Goal: Communication & Community: Answer question/provide support

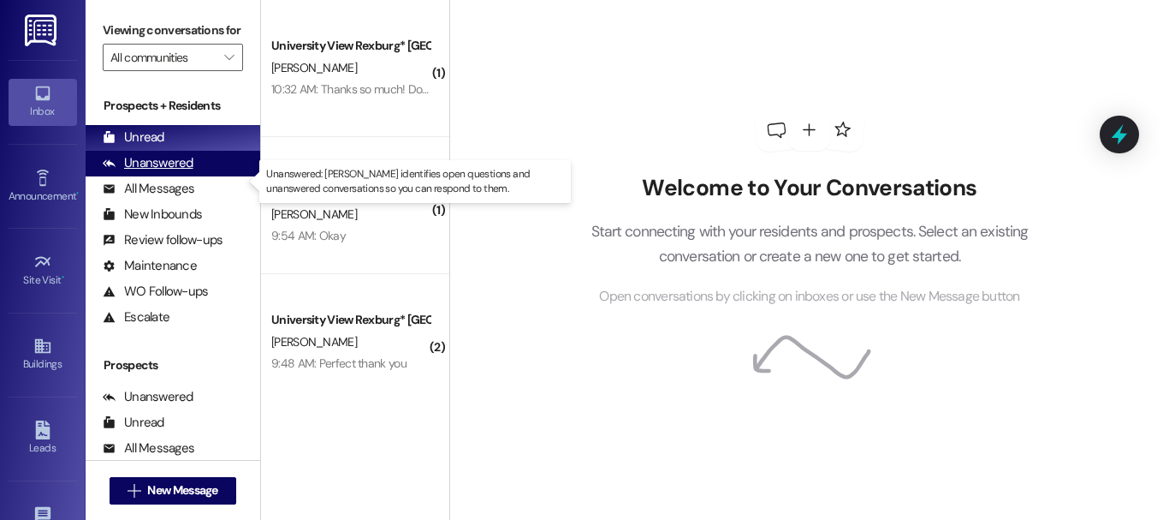
click at [210, 176] on div "Unanswered (0)" at bounding box center [173, 164] width 175 height 26
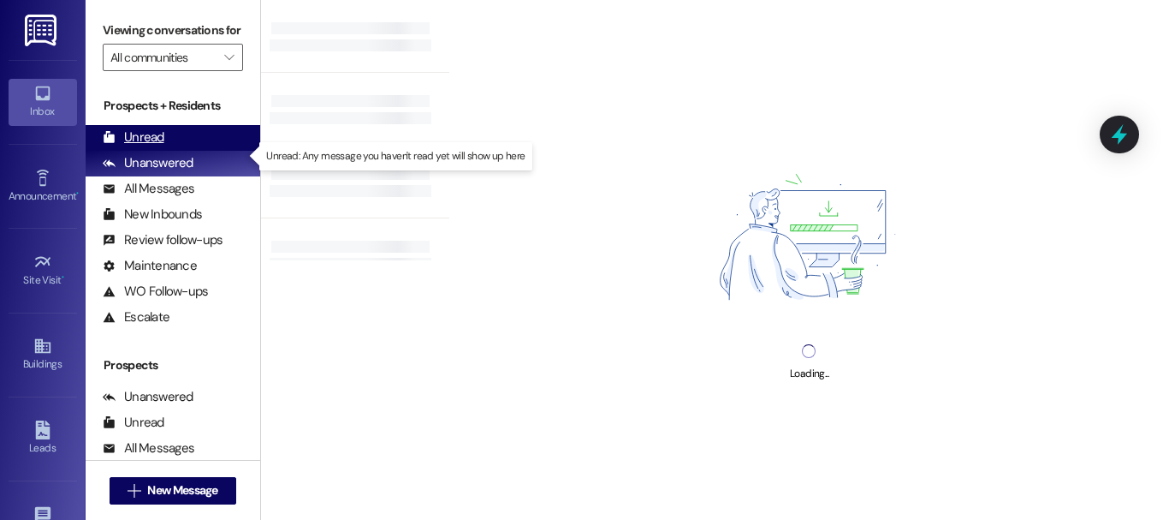
click at [203, 151] on div "Unread (0)" at bounding box center [173, 138] width 175 height 26
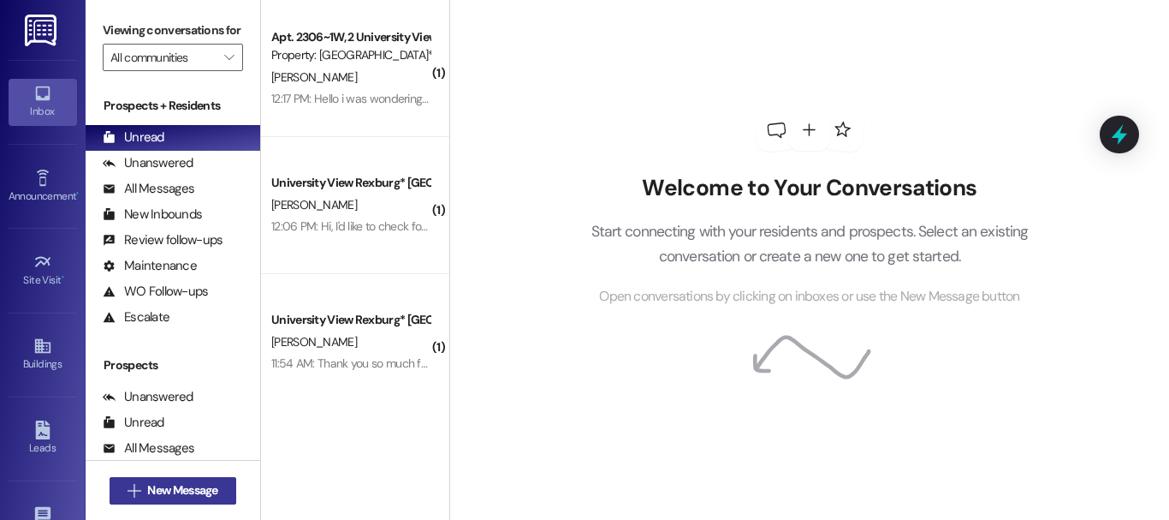
click at [208, 480] on button " New Message" at bounding box center [173, 490] width 127 height 27
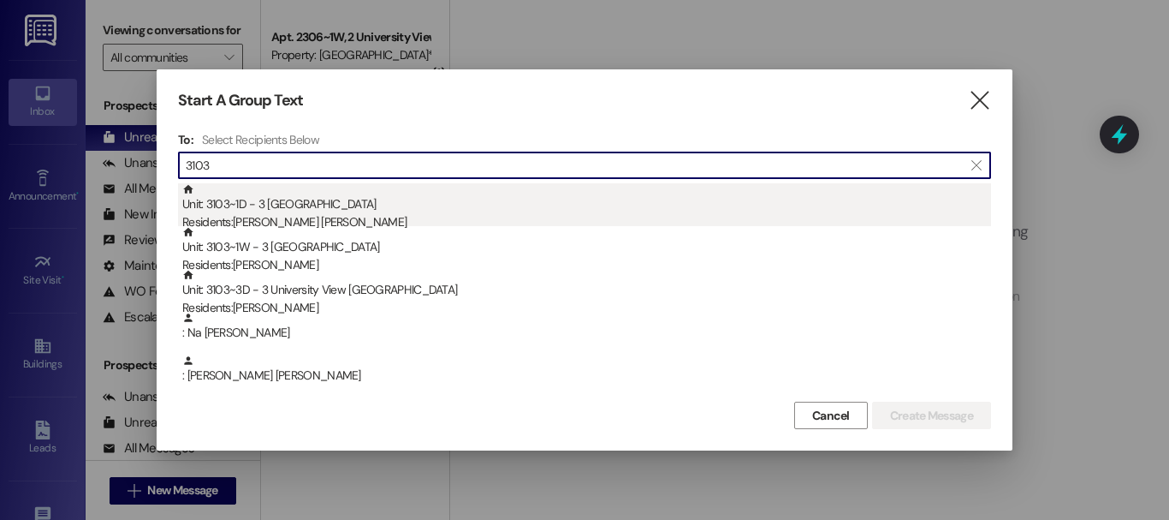
type input "3103"
click at [366, 207] on div "Unit: 3103~1D - 3 University View Rexburg Residents: [PERSON_NAME] [PERSON_NAME]" at bounding box center [586, 207] width 809 height 49
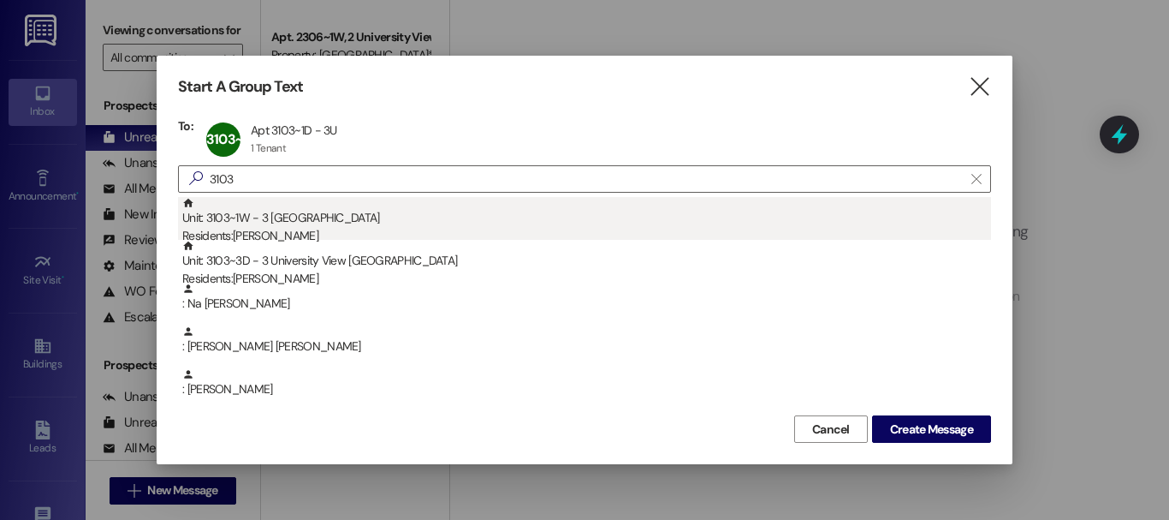
click at [366, 208] on div "Unit: 3103~1W - 3 University View Rexburg Residents: [PERSON_NAME]" at bounding box center [586, 221] width 809 height 49
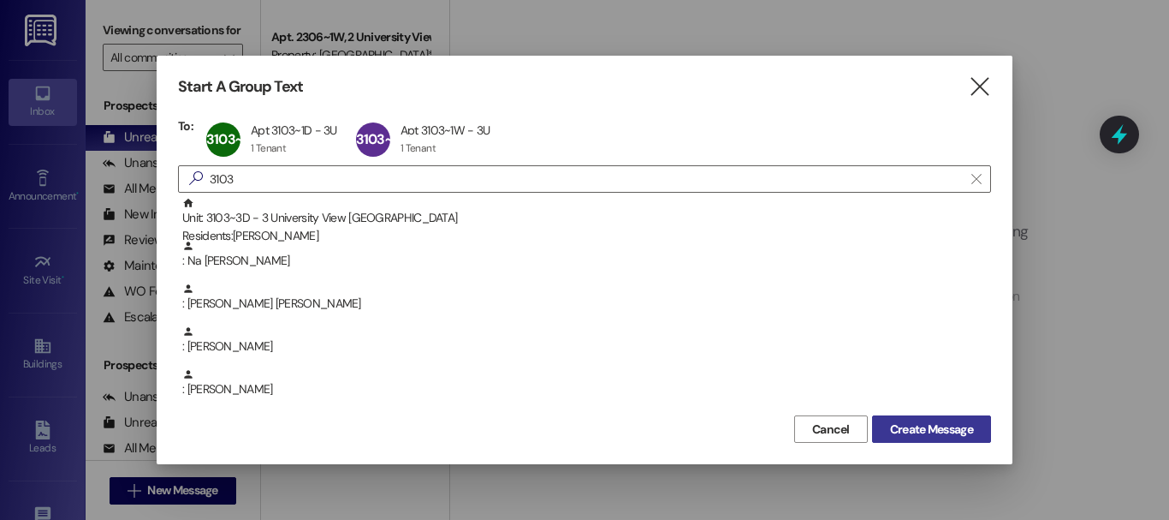
click at [940, 430] on span "Create Message" at bounding box center [931, 429] width 83 height 18
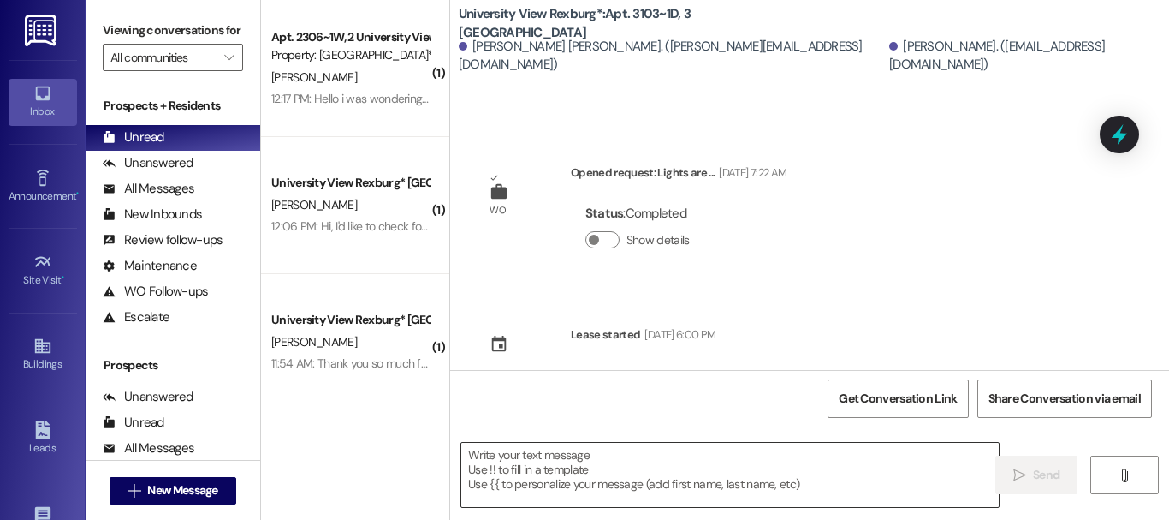
click at [614, 473] on textarea at bounding box center [729, 474] width 537 height 64
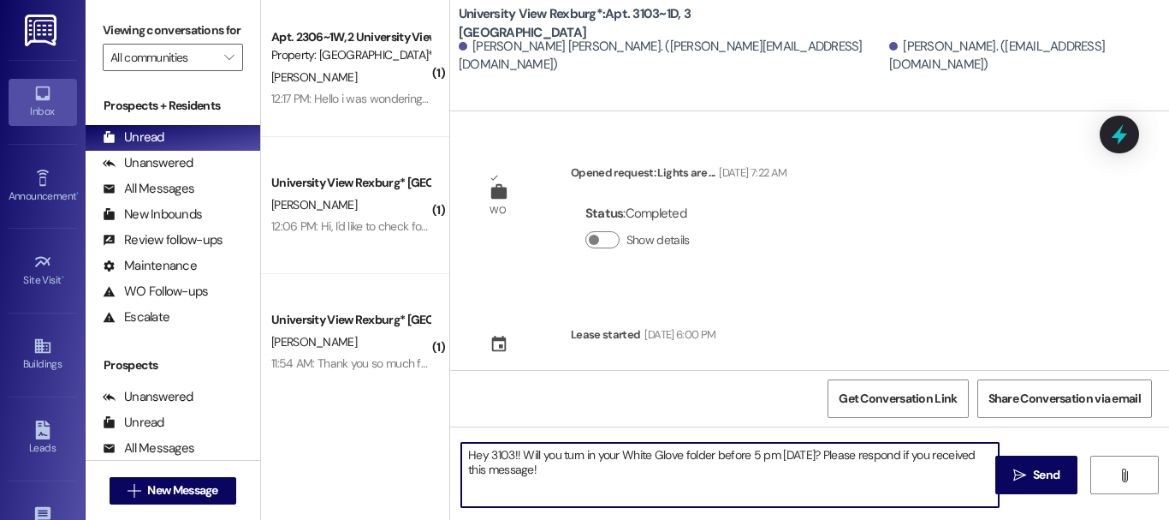
type textarea "Hey 3103!! Will you turn in your White Glove folder before 5 pm [DATE]? Please …"
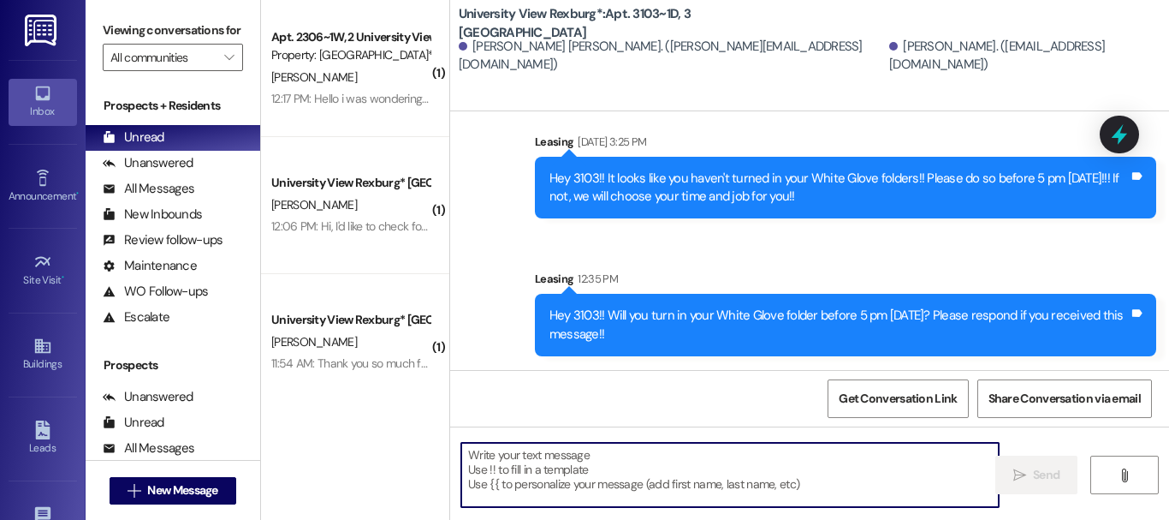
scroll to position [3, 0]
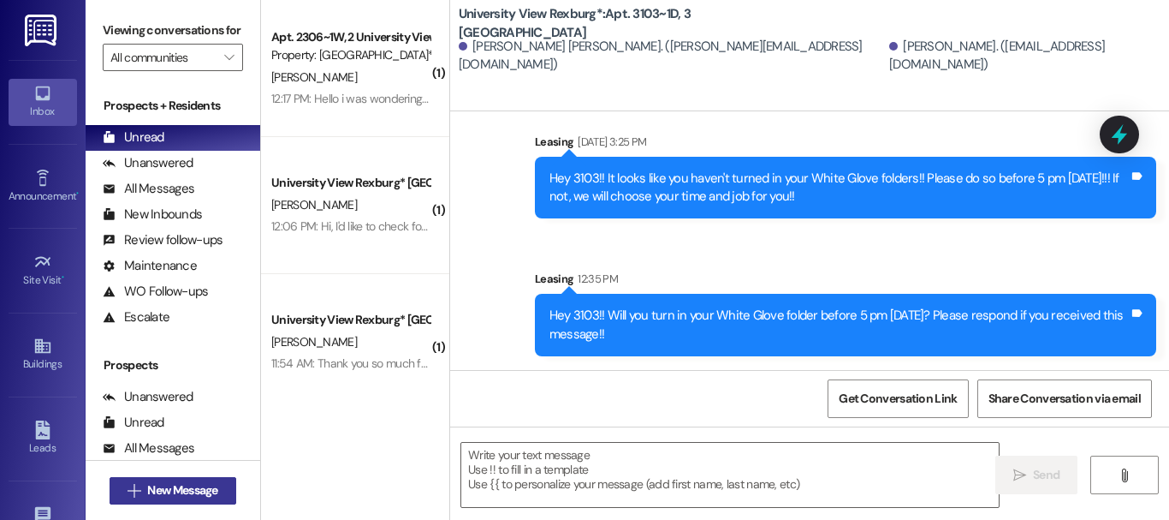
click at [220, 496] on button " New Message" at bounding box center [173, 490] width 127 height 27
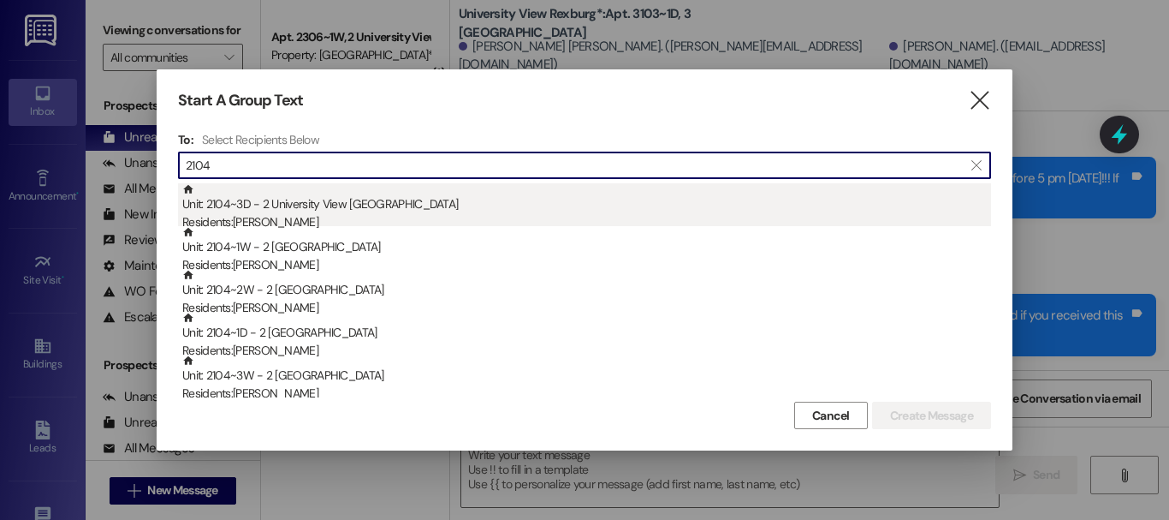
type input "2104"
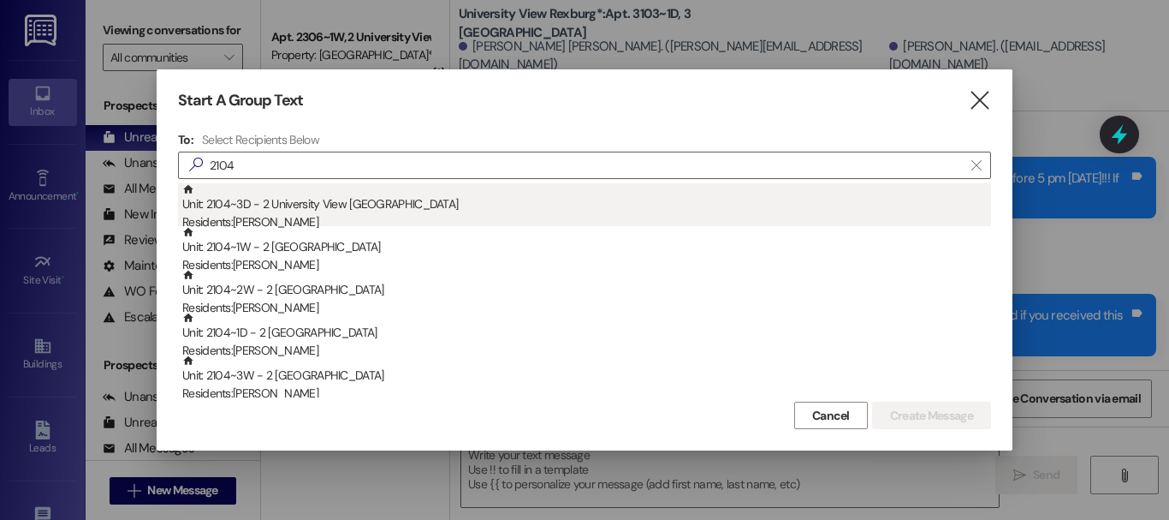
click at [264, 221] on div "Residents: [PERSON_NAME]" at bounding box center [586, 222] width 809 height 18
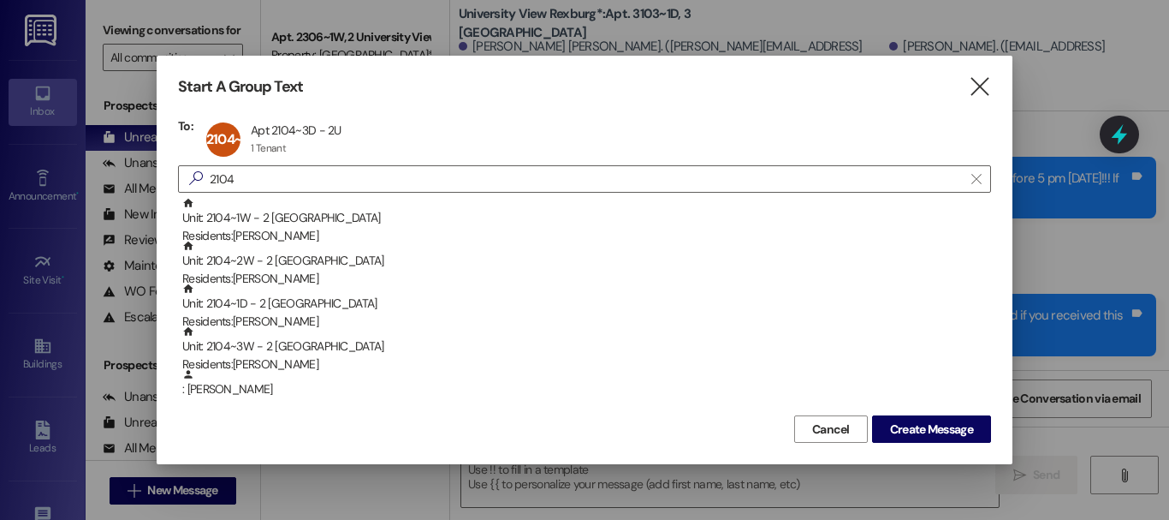
click at [264, 221] on div "Unit: 2104~1W - 2 University View Rexburg Residents: [PERSON_NAME]" at bounding box center [586, 221] width 809 height 49
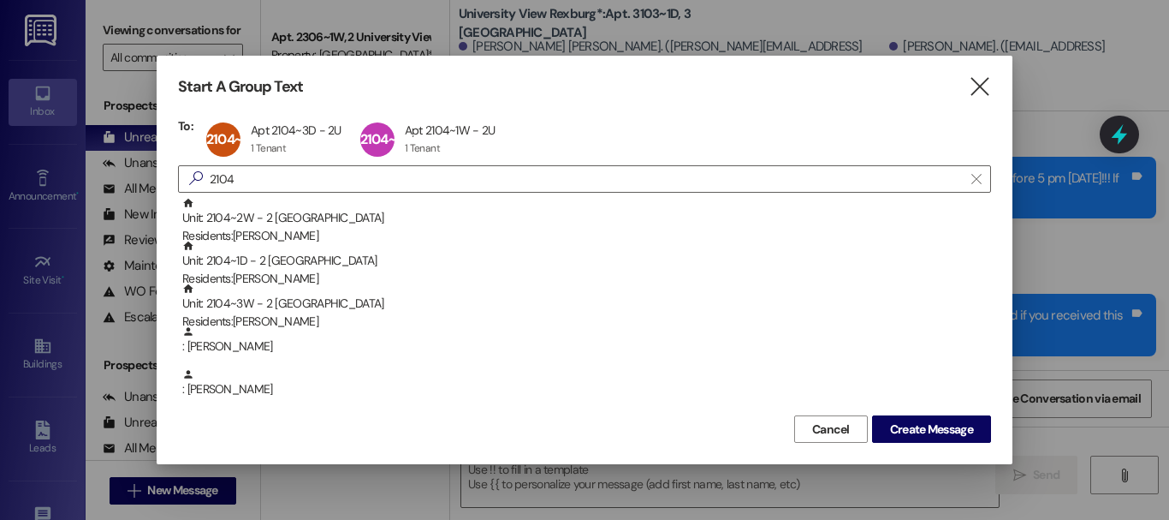
click at [264, 221] on div "Unit: 2104~2W - 2 University View Rexburg Residents: [PERSON_NAME]" at bounding box center [586, 221] width 809 height 49
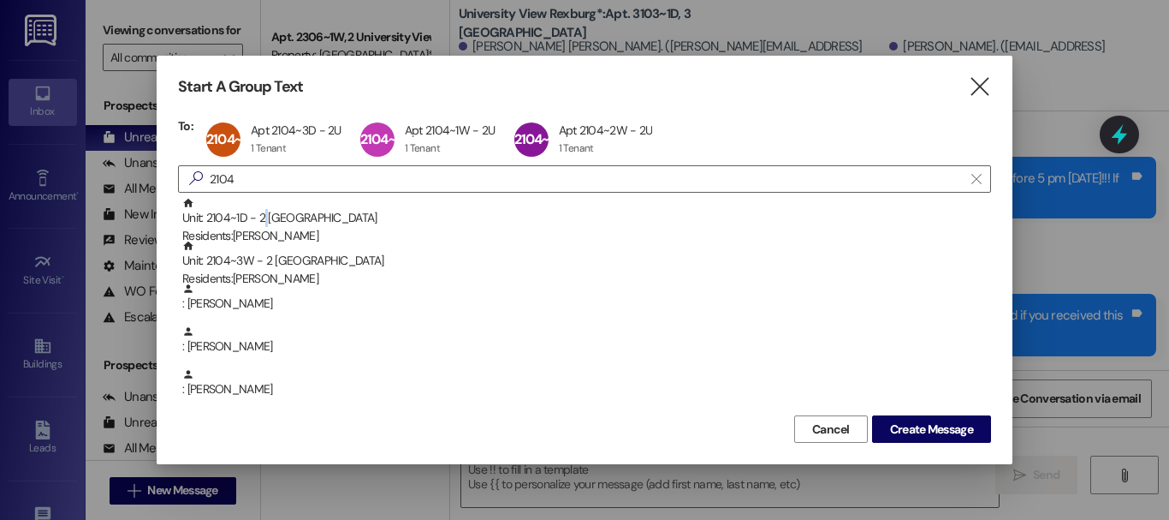
click at [264, 221] on div "Unit: 2104~1D - 2 University View Rexburg Residents: [PERSON_NAME]" at bounding box center [586, 221] width 809 height 49
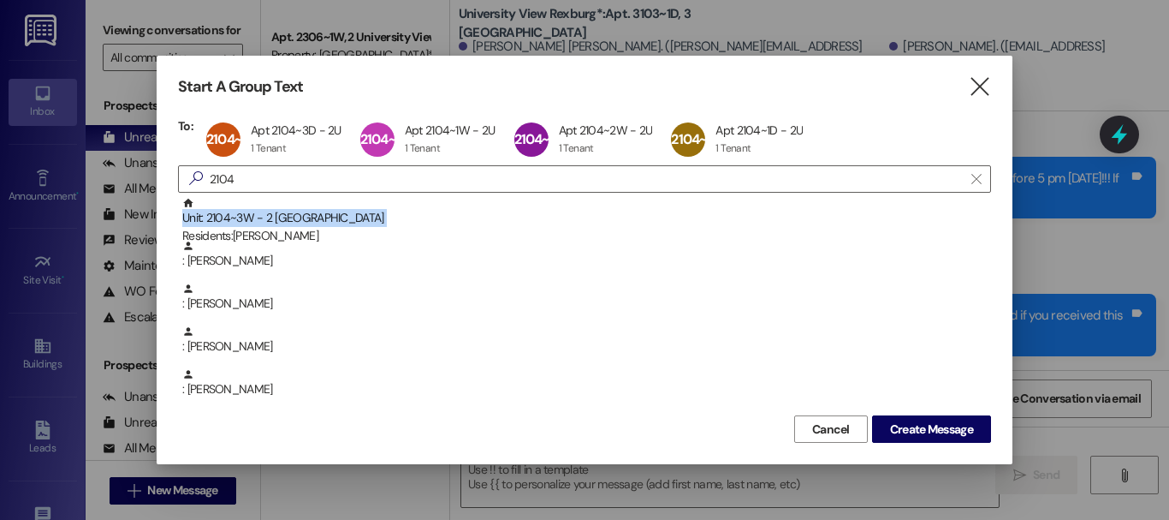
click at [264, 221] on div "Unit: 2104~3W - 2 University View Rexburg Residents: [PERSON_NAME]" at bounding box center [586, 221] width 809 height 49
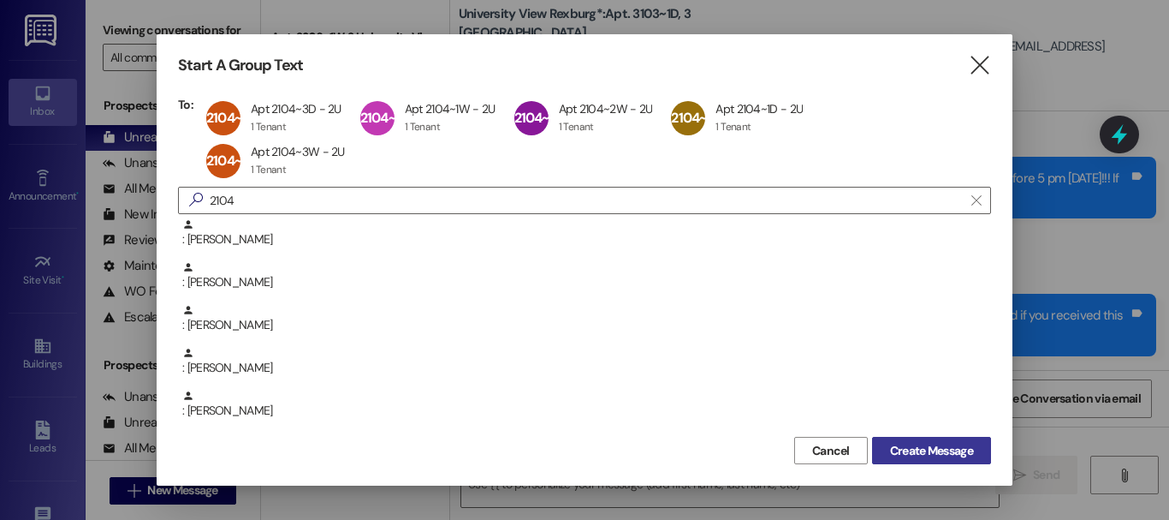
click at [917, 442] on span "Create Message" at bounding box center [931, 451] width 83 height 18
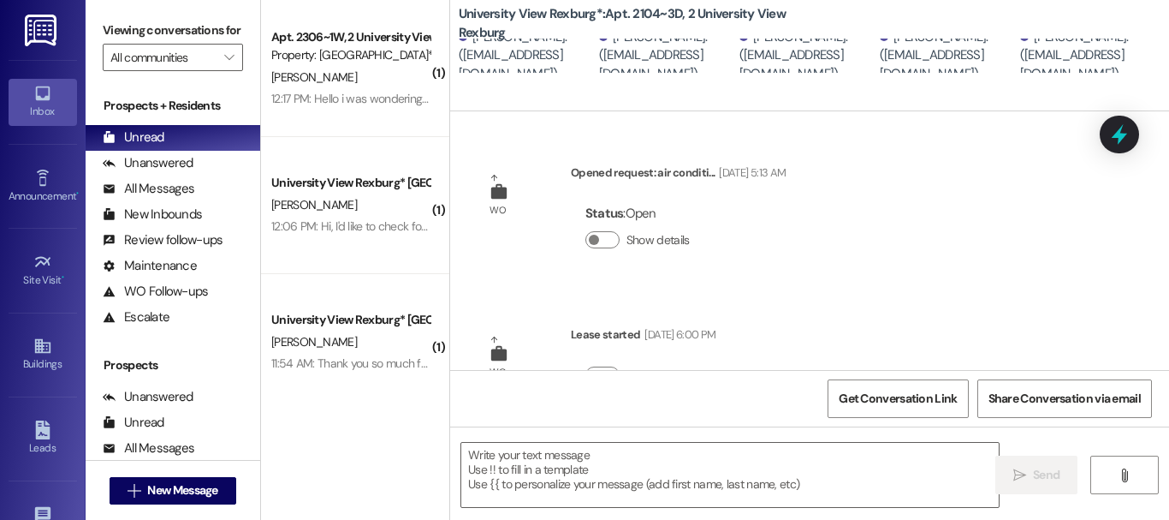
scroll to position [208, 0]
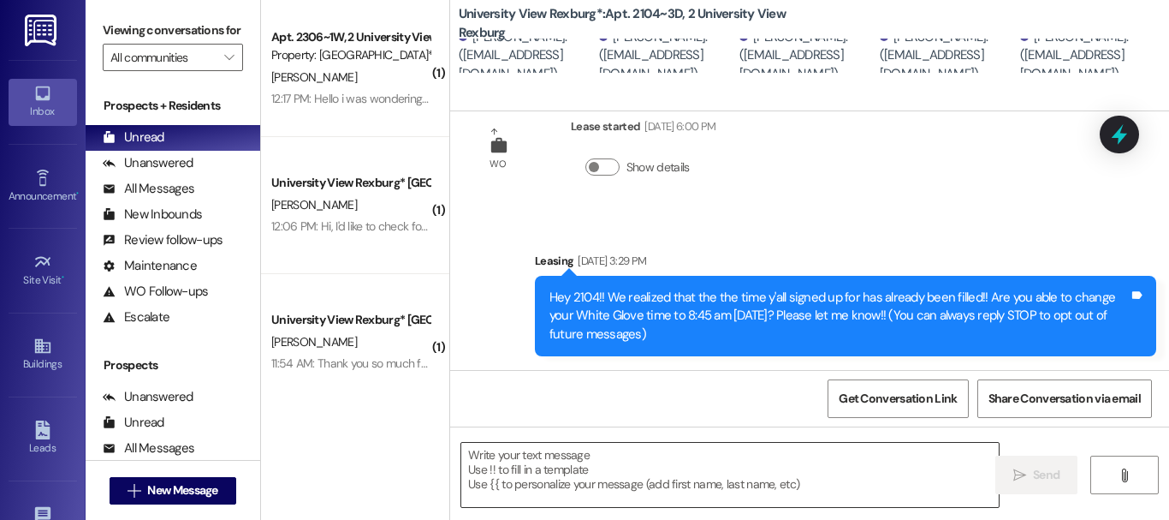
click at [579, 467] on textarea at bounding box center [729, 474] width 537 height 64
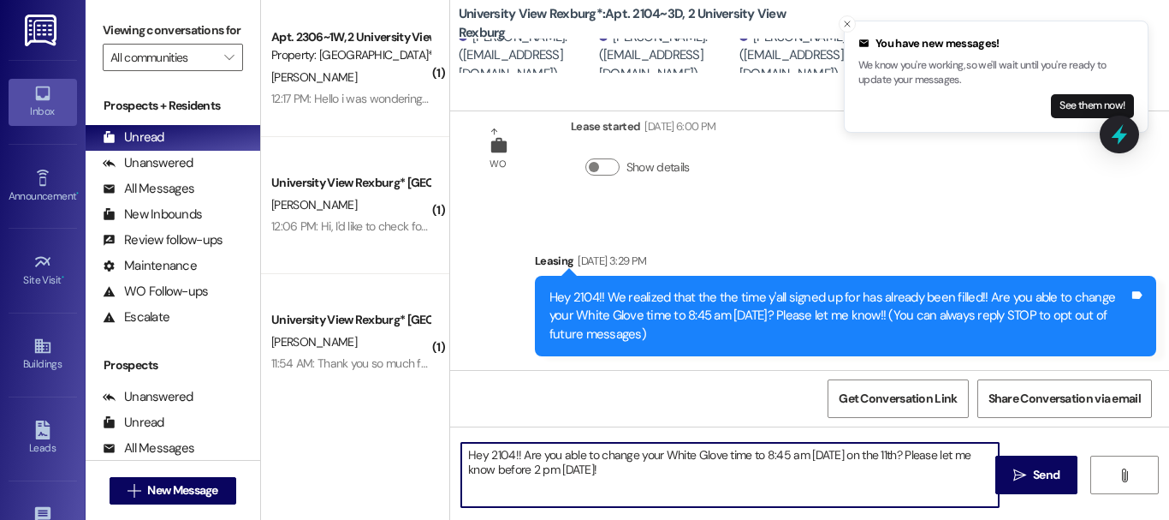
type textarea "Hey 2104!! Are you able to change your White Glove time to 8:45 am [DATE] on th…"
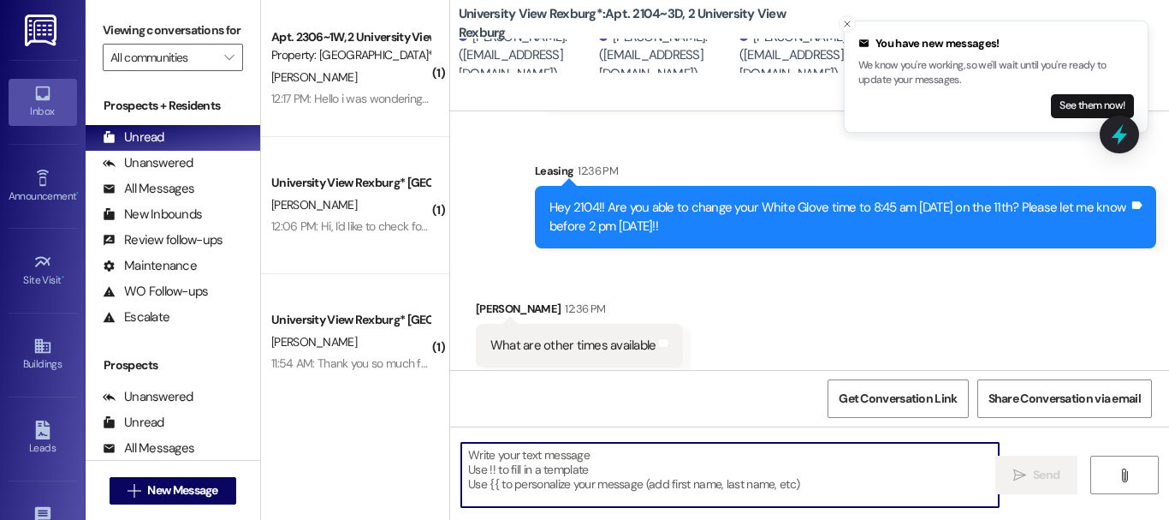
scroll to position [464, 0]
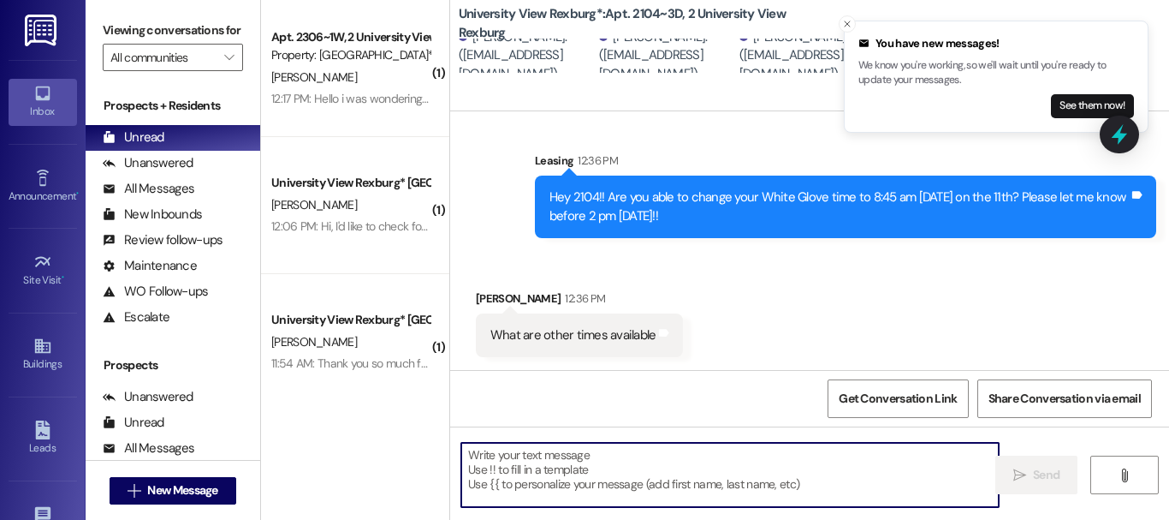
click at [591, 460] on textarea at bounding box center [729, 474] width 537 height 64
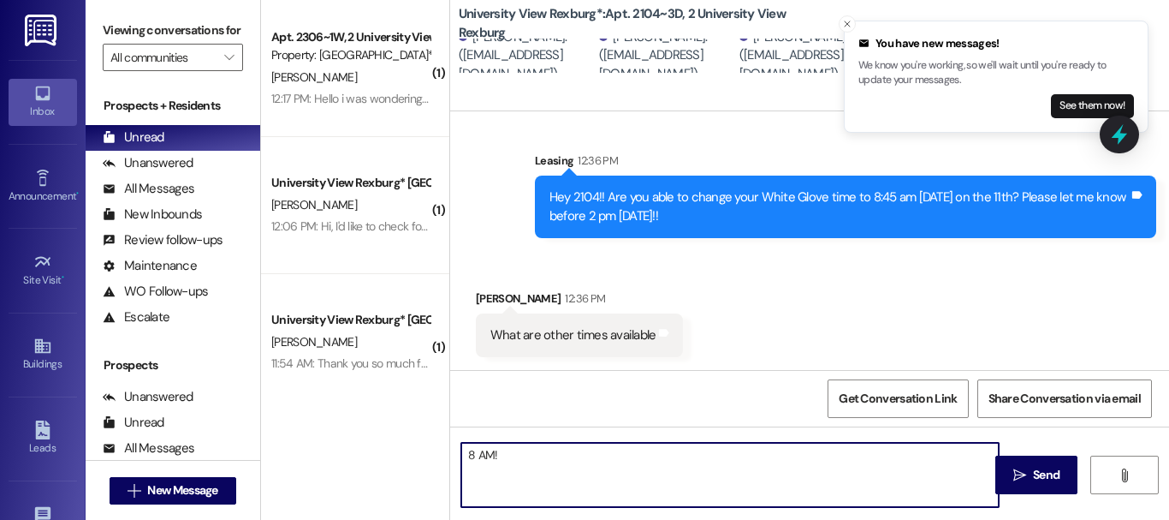
type textarea "8 AM!!"
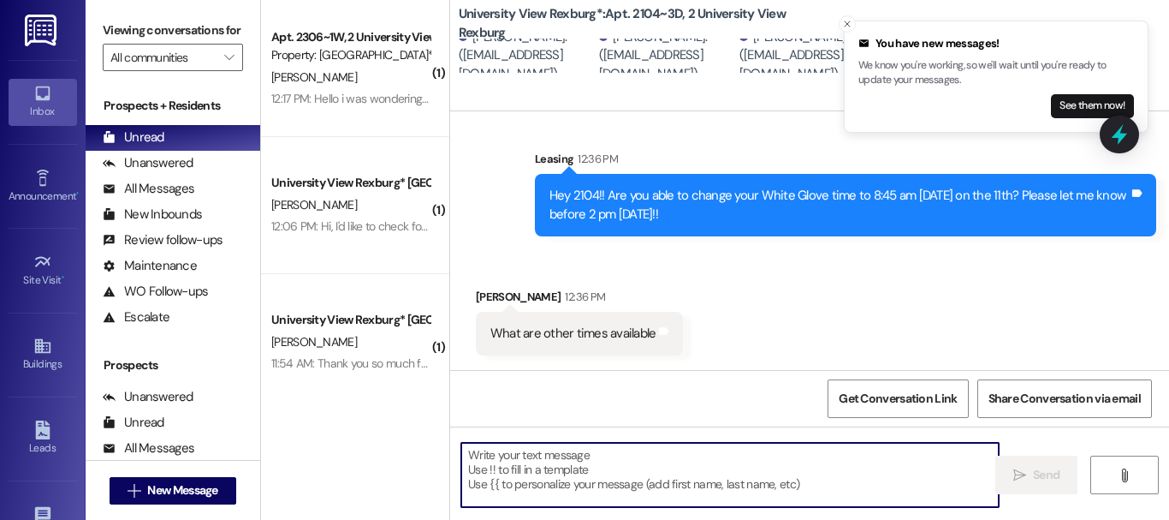
scroll to position [585, 0]
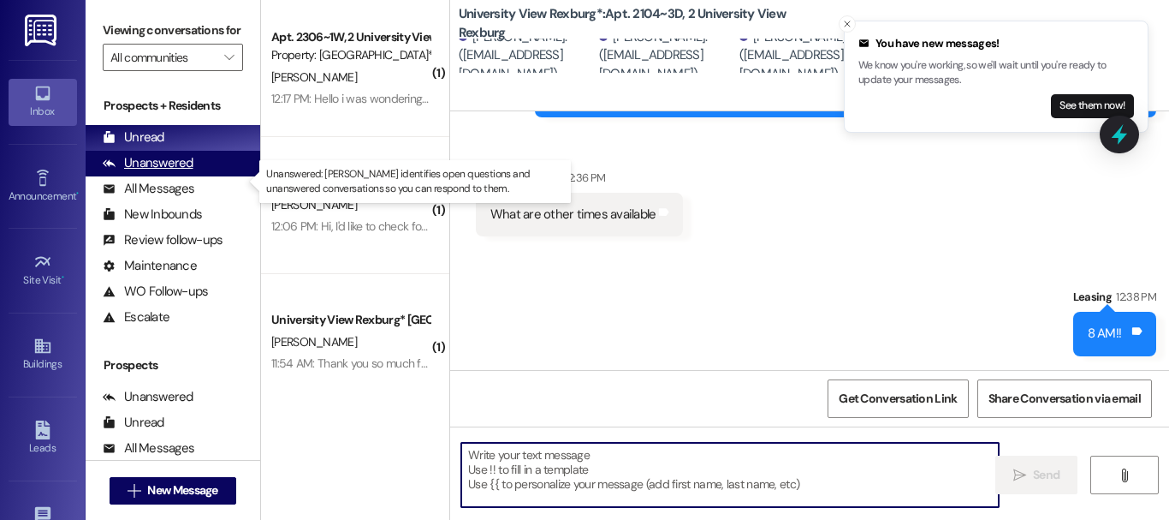
click at [154, 172] on div "Unanswered" at bounding box center [148, 163] width 91 height 18
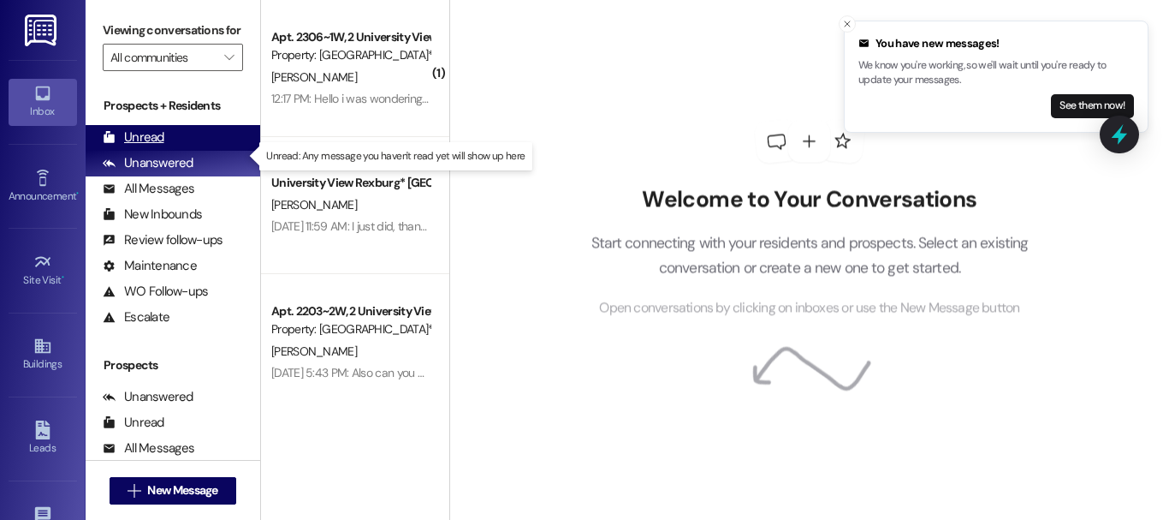
click at [164, 149] on div "Unread (0)" at bounding box center [173, 138] width 175 height 26
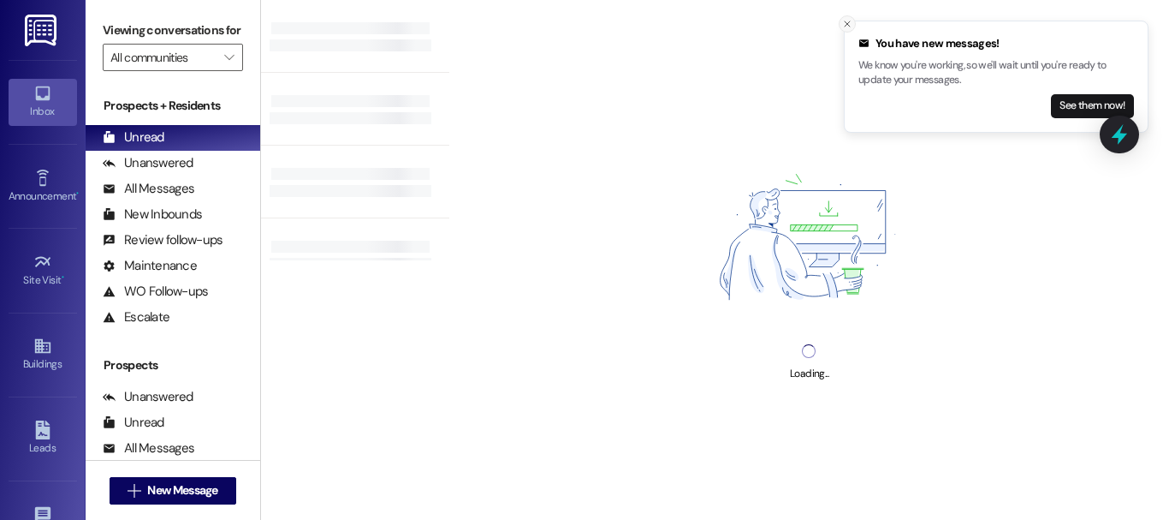
click at [849, 25] on icon "Close toast" at bounding box center [847, 24] width 10 height 10
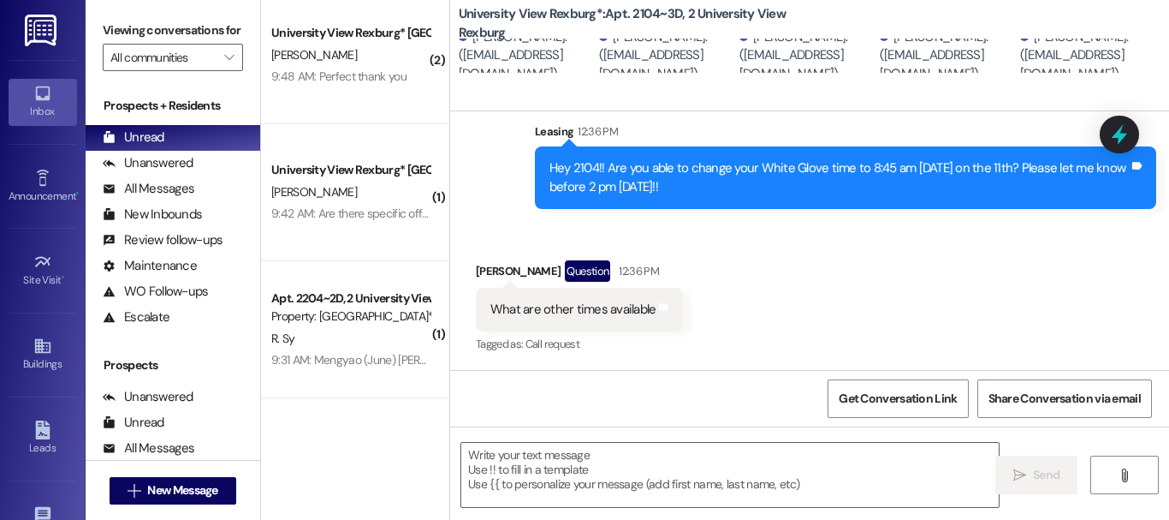
scroll to position [3, 0]
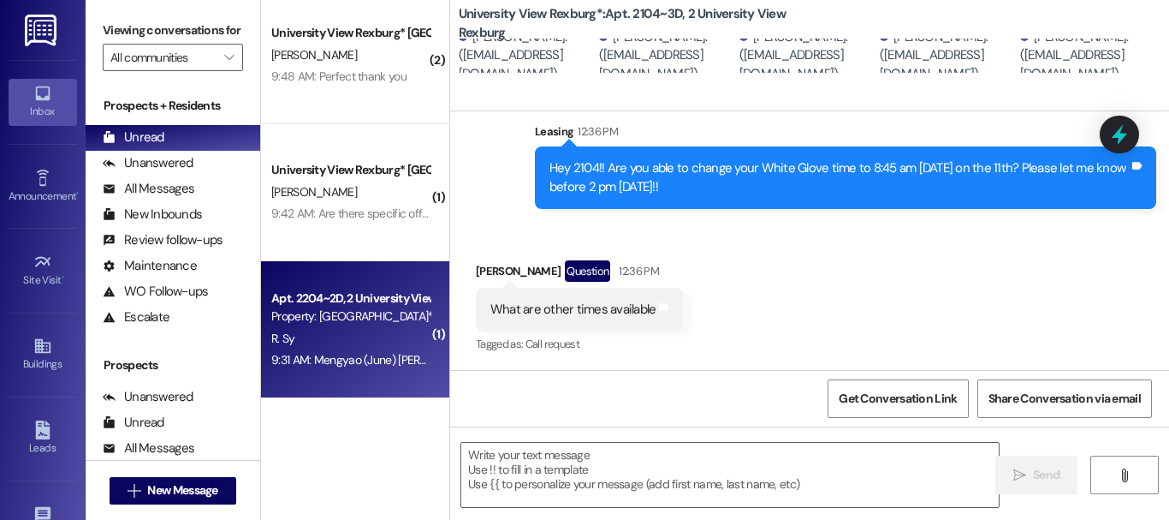
click at [339, 359] on div "9:31 AM: Mengyao (June) [PERSON_NAME] 9:31 AM: Mengyao (June) [PERSON_NAME]" at bounding box center [377, 359] width 212 height 15
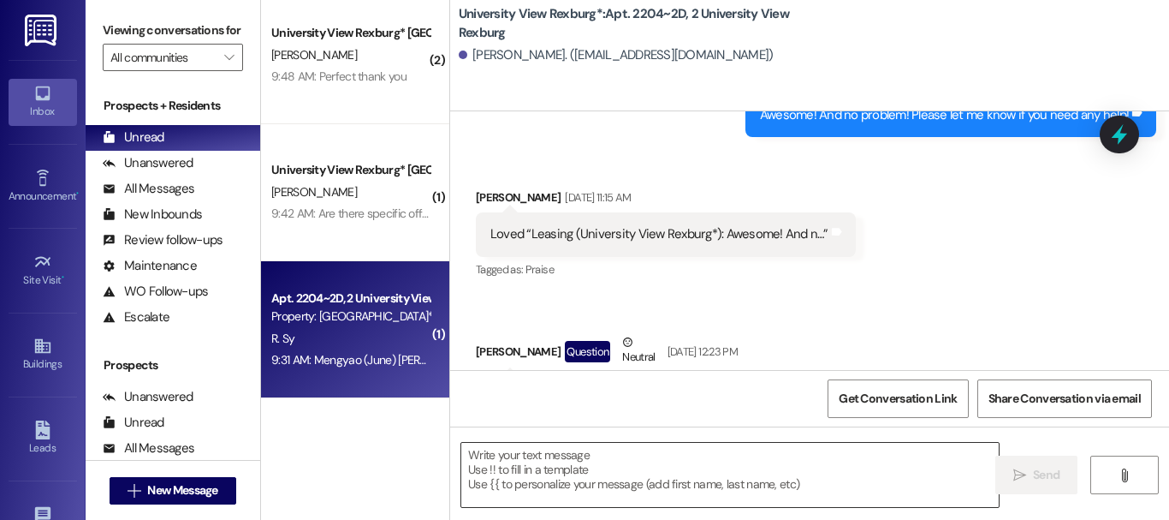
scroll to position [0, 0]
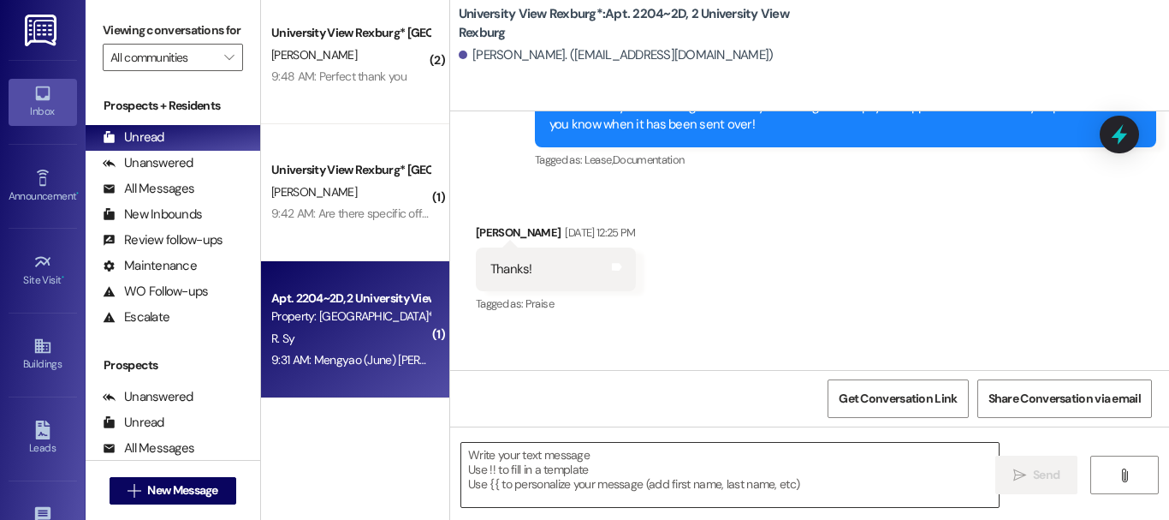
click at [587, 477] on textarea at bounding box center [729, 474] width 537 height 64
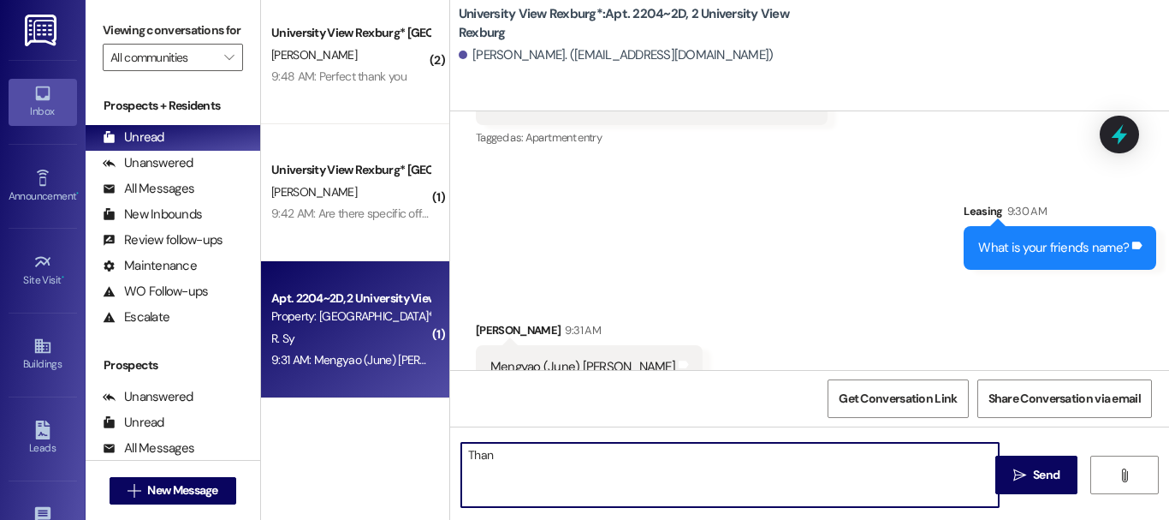
scroll to position [11958, 0]
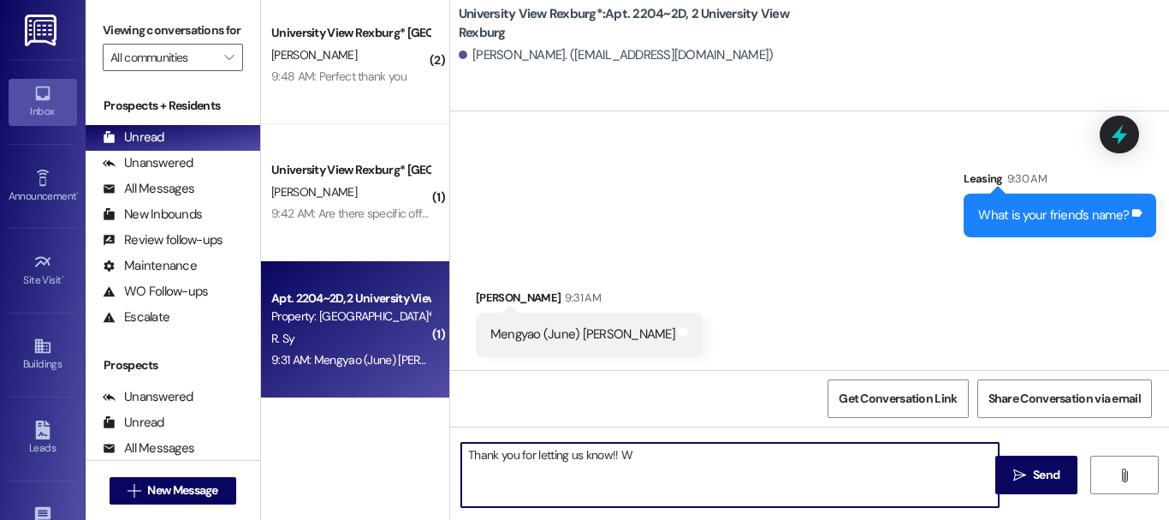
type textarea "Thank you for letting us know!!"
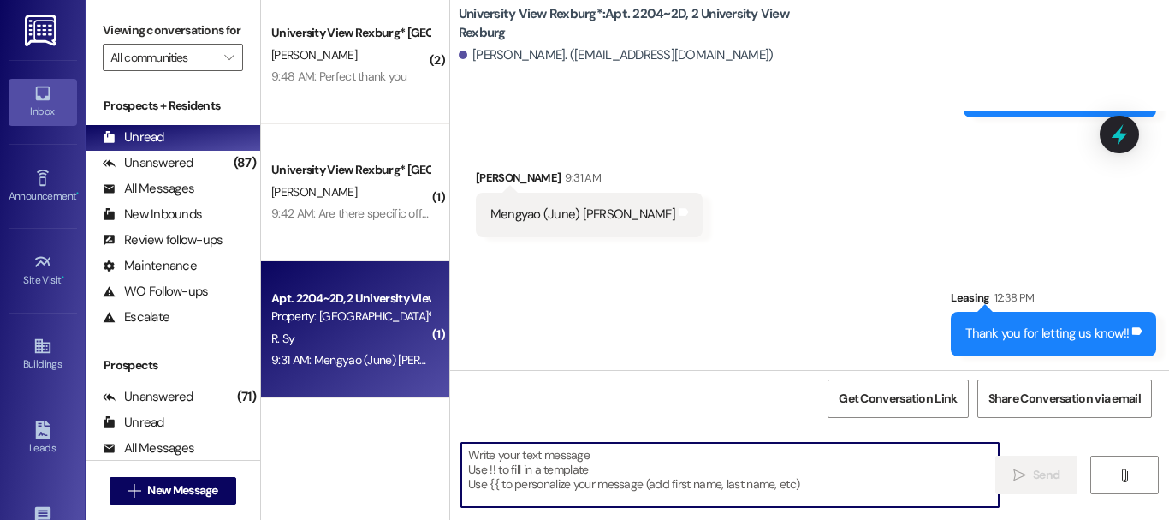
scroll to position [3, 0]
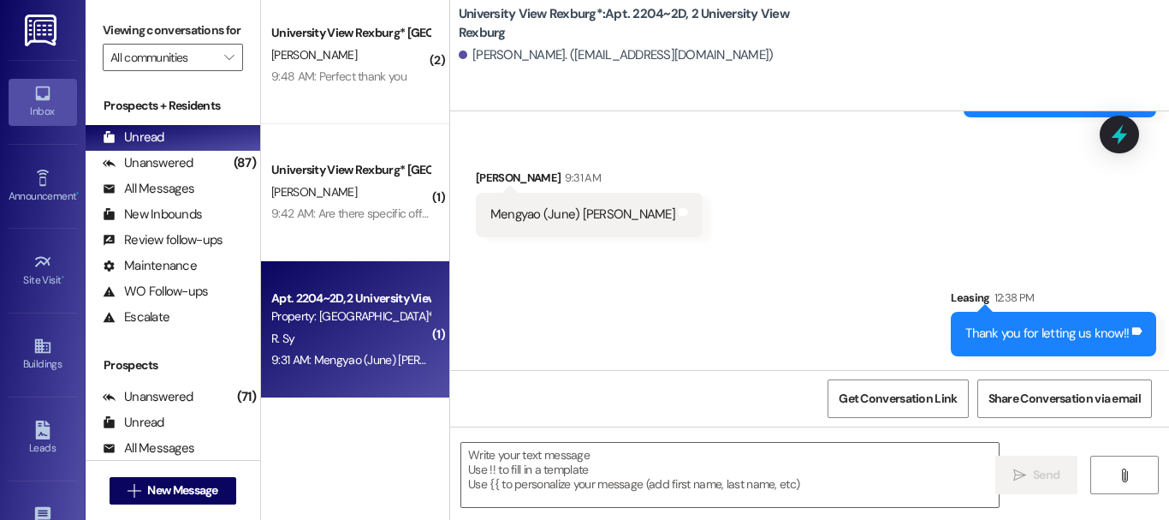
click at [686, 250] on div "Sent via SMS Leasing 12:38 PM Thank you for letting us know!! Tags and notes" at bounding box center [809, 309] width 719 height 119
click at [608, 518] on div "Viewing conversations for All communities  Prospects + Residents Unread (0) Un…" at bounding box center [628, 260] width 1084 height 520
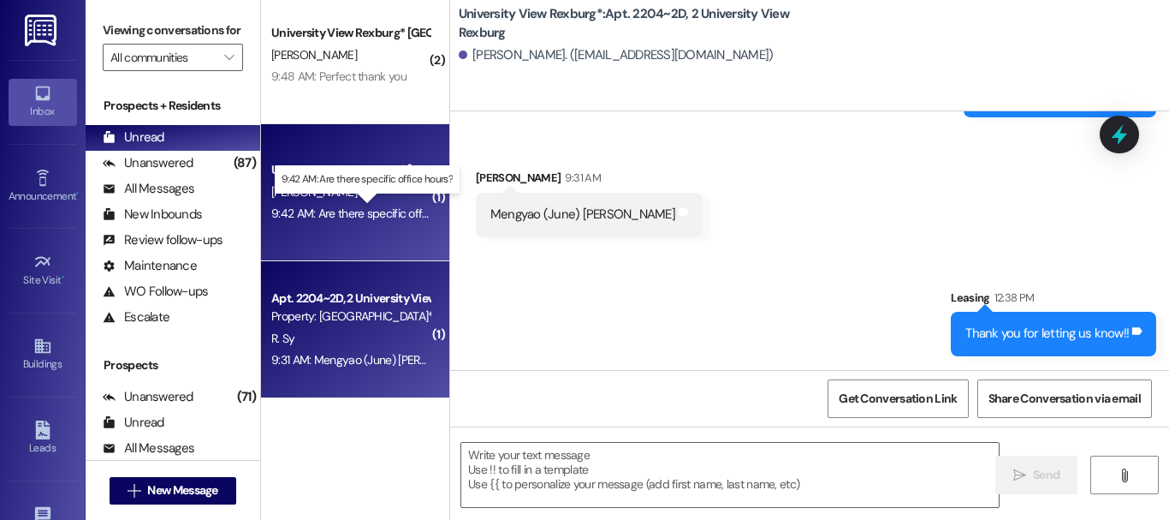
click at [319, 208] on div "9:42 AM: Are there specific office hours? 9:42 AM: Are there specific office ho…" at bounding box center [371, 212] width 201 height 15
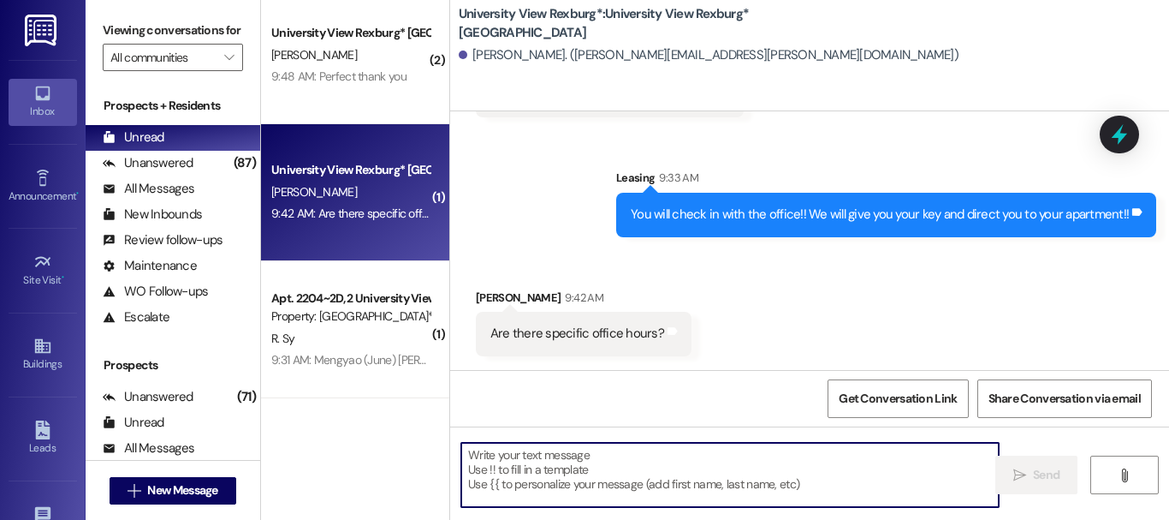
click at [579, 465] on textarea at bounding box center [729, 474] width 537 height 64
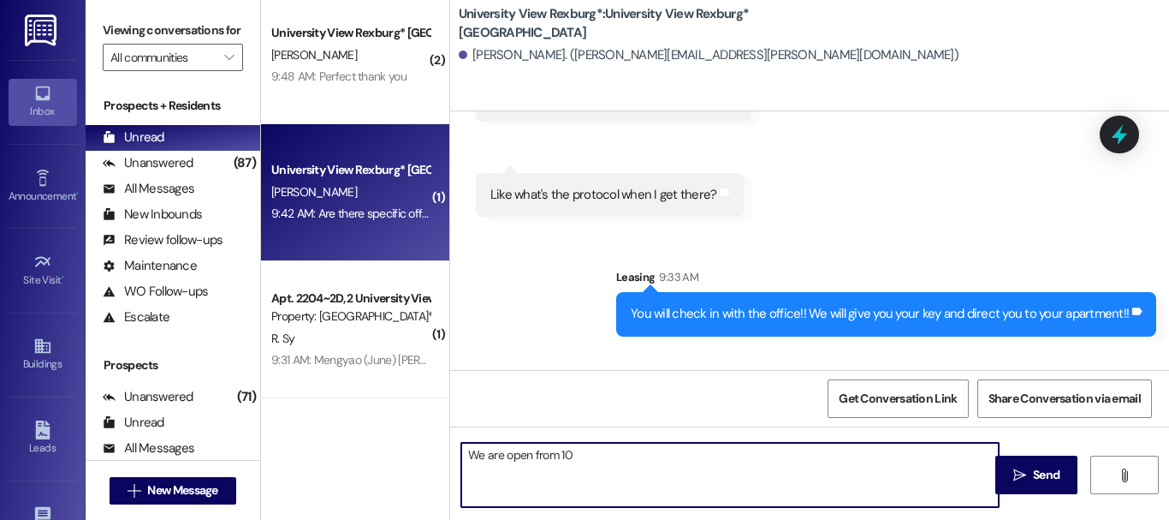
scroll to position [3852, 0]
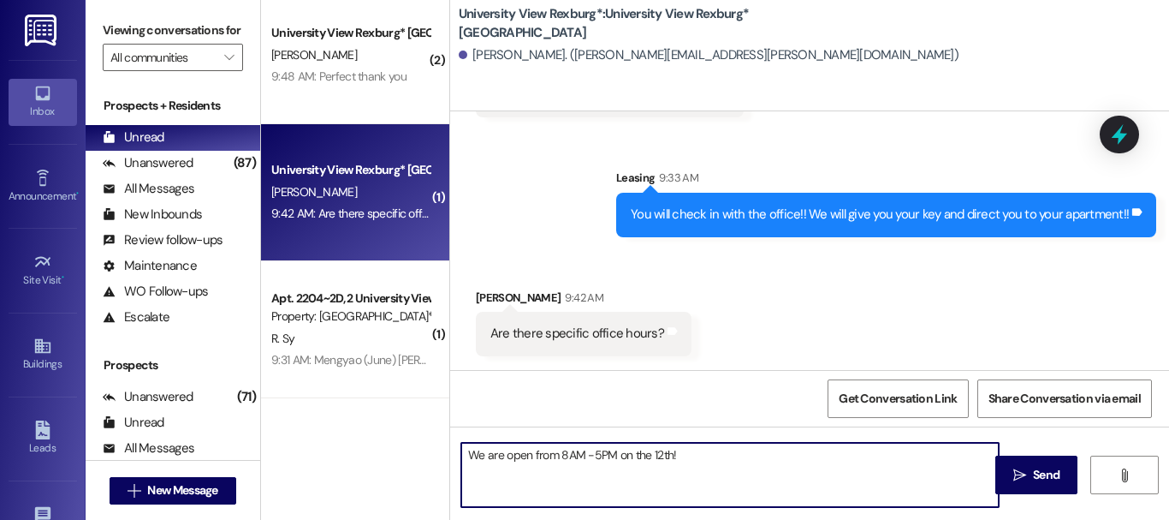
type textarea "We are open from 8AM -5PM on the 12th!!"
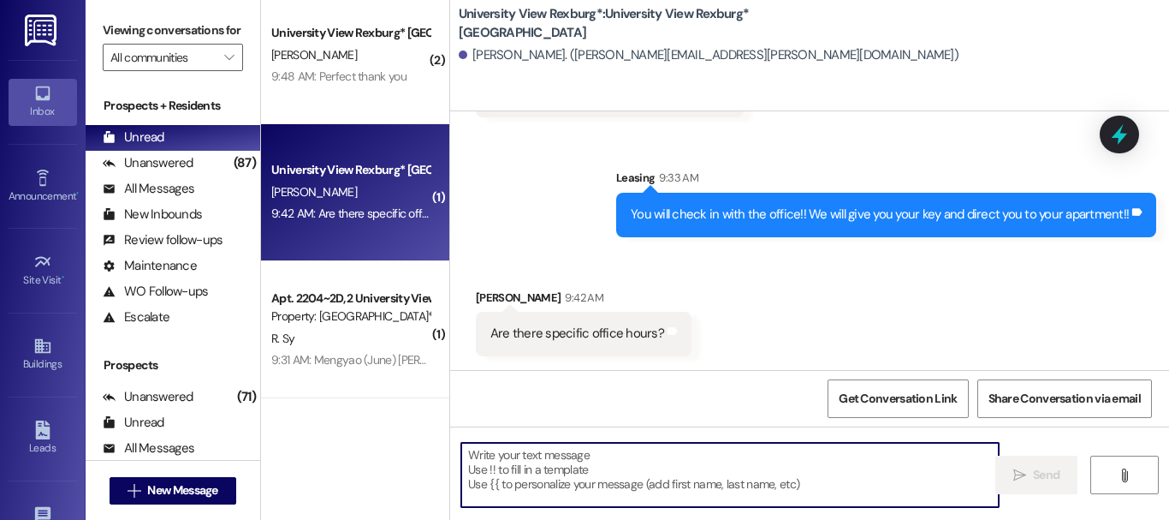
scroll to position [4091, 0]
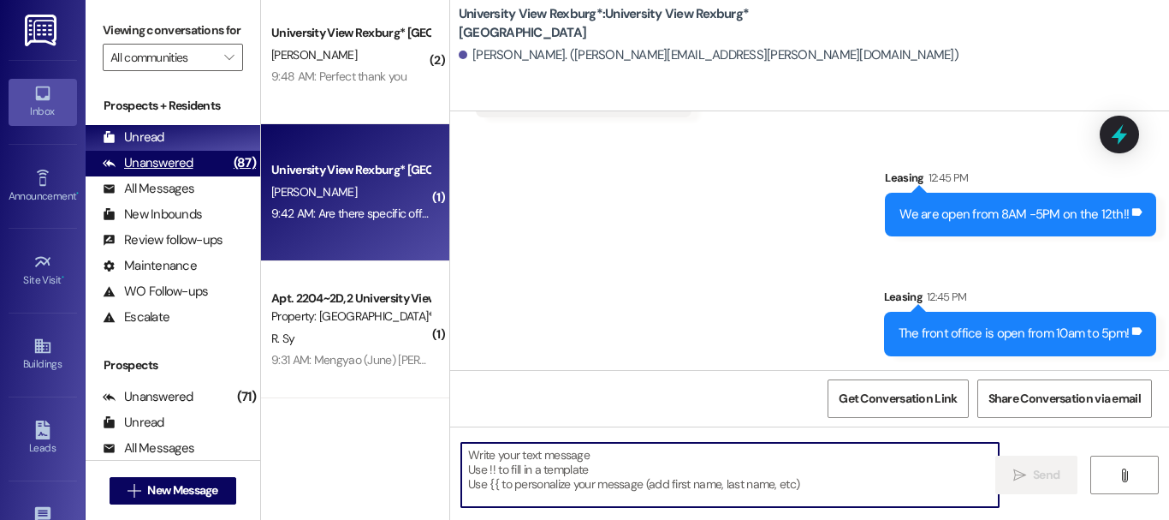
click at [199, 176] on div "Unanswered (87)" at bounding box center [173, 164] width 175 height 26
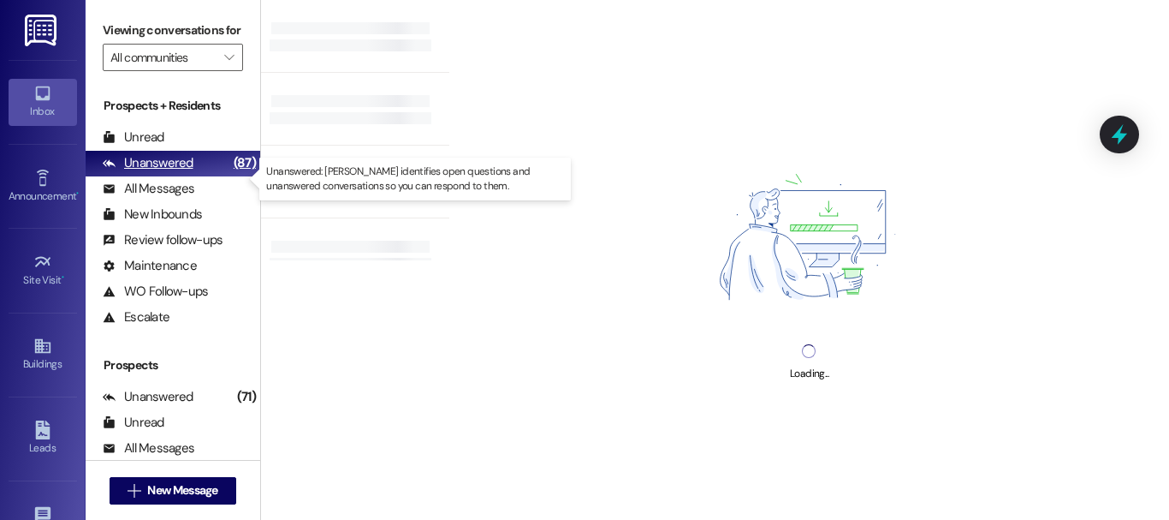
click at [183, 166] on div "Unanswered (87)" at bounding box center [173, 164] width 175 height 26
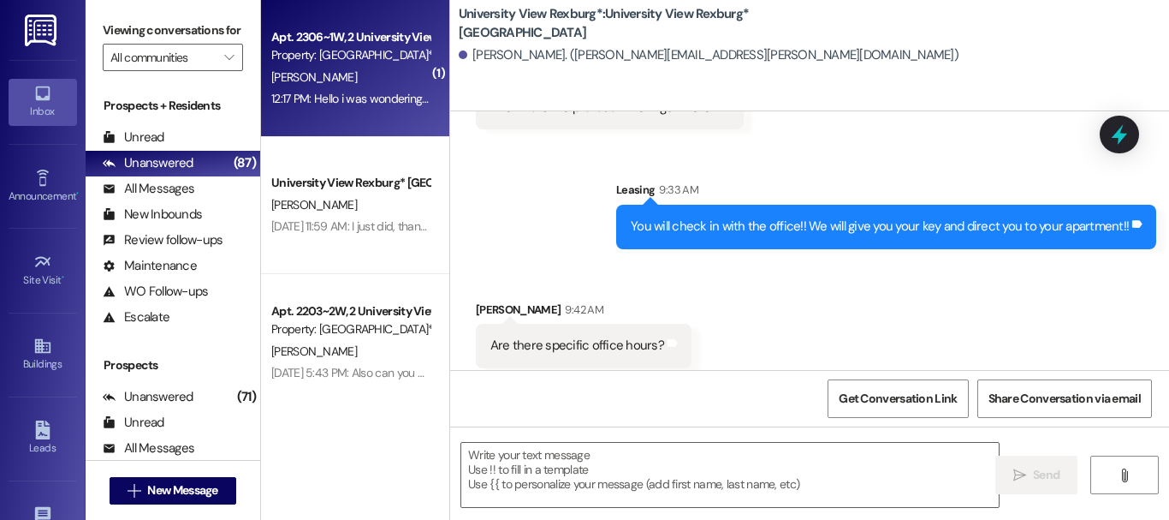
scroll to position [3851, 0]
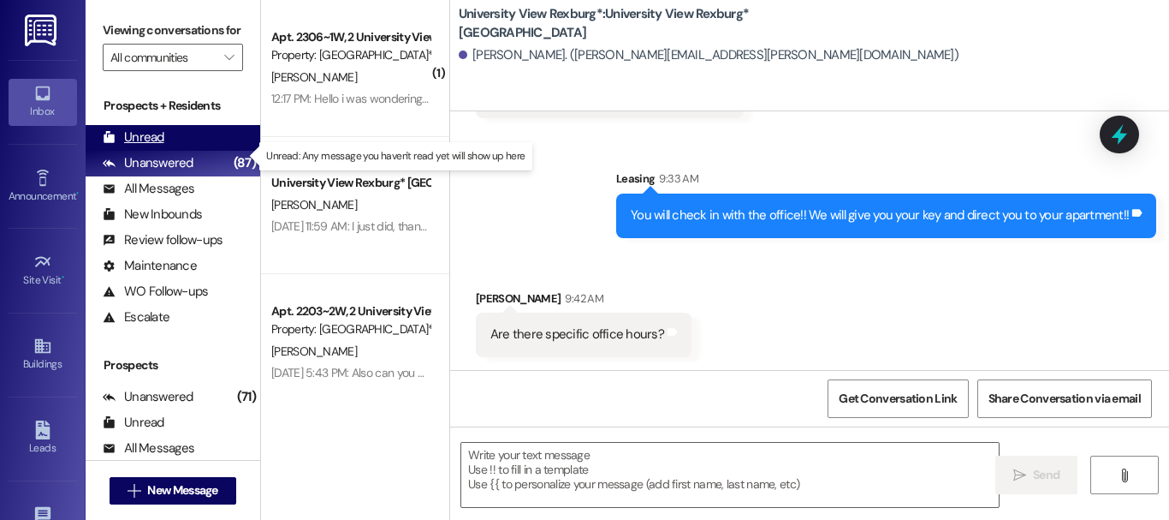
click at [151, 146] on div "Unread" at bounding box center [134, 137] width 62 height 18
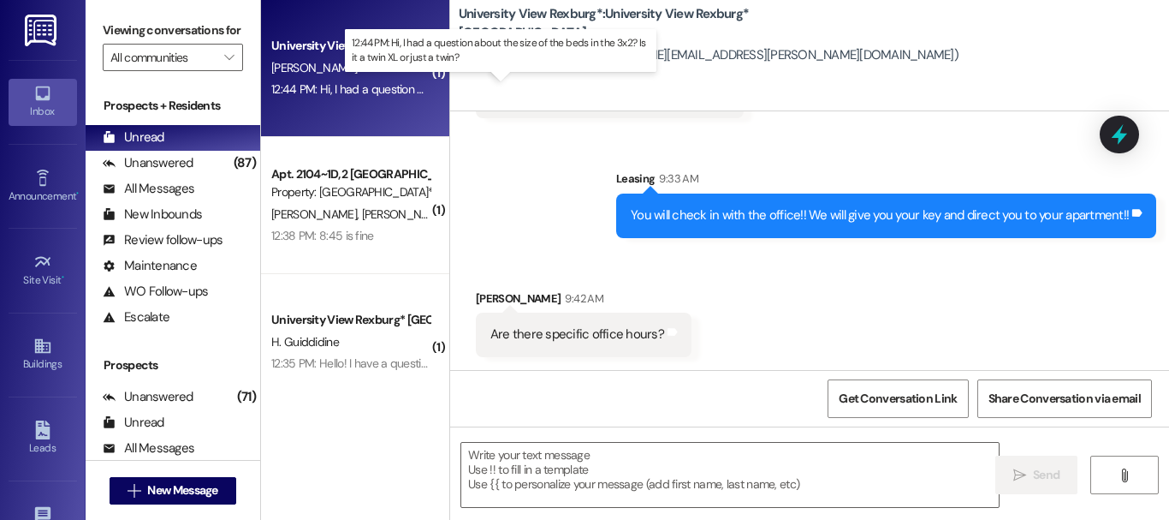
click at [352, 89] on div "12:44 PM: Hi, I had a question about the size of the beds in the 3x2? Is it a t…" at bounding box center [505, 88] width 468 height 15
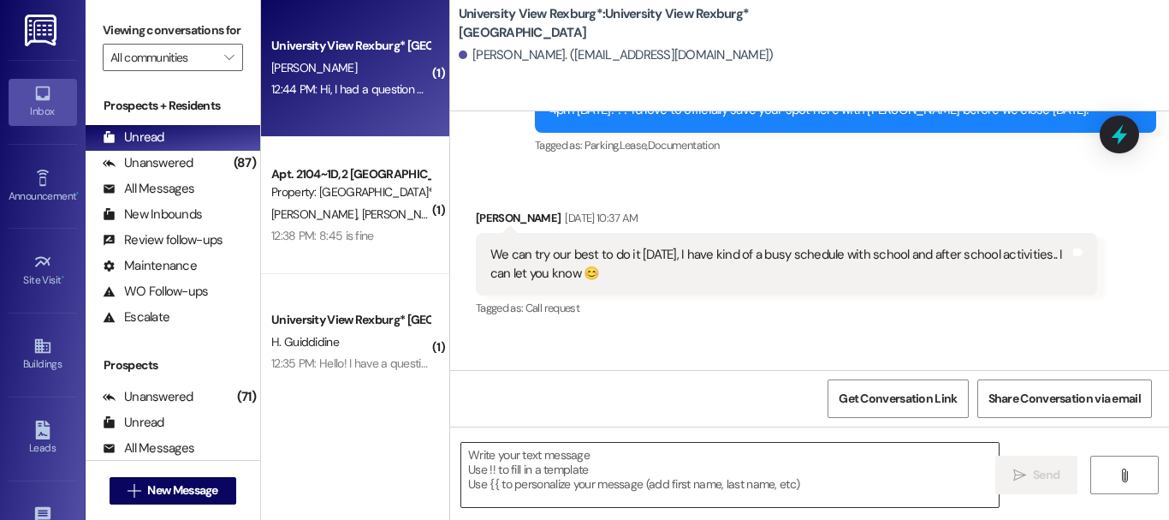
click at [603, 474] on textarea at bounding box center [729, 474] width 537 height 64
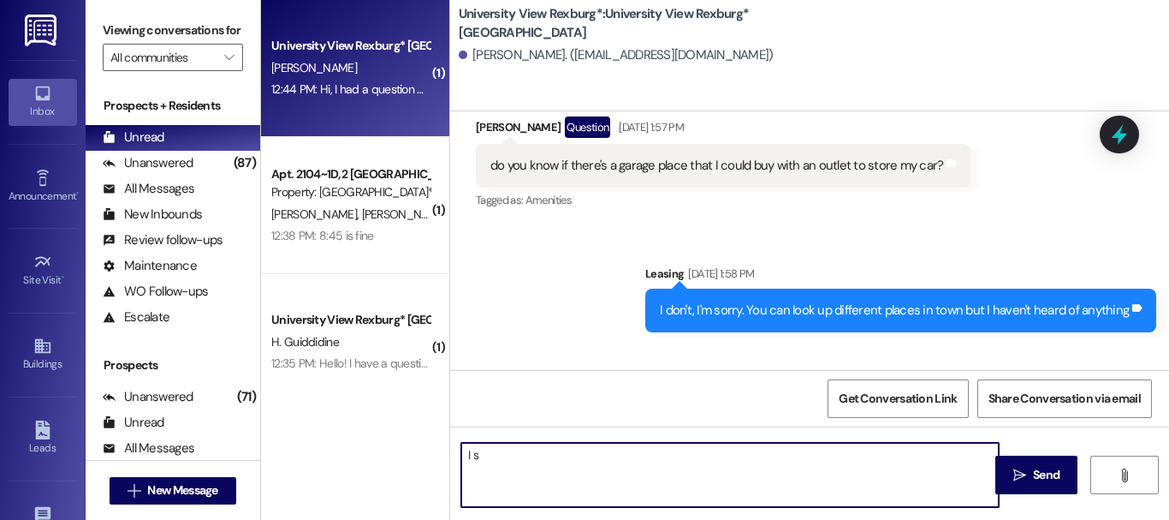
scroll to position [11435, 0]
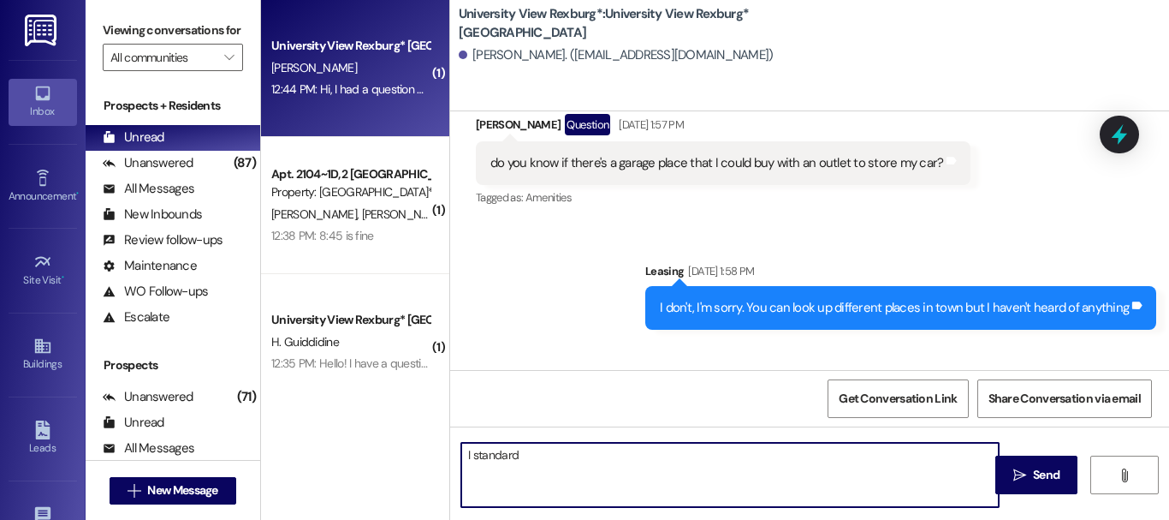
click at [466, 454] on textarea "I standard" at bounding box center [729, 474] width 537 height 64
type textarea "s"
type textarea "They are a standard twin!!"
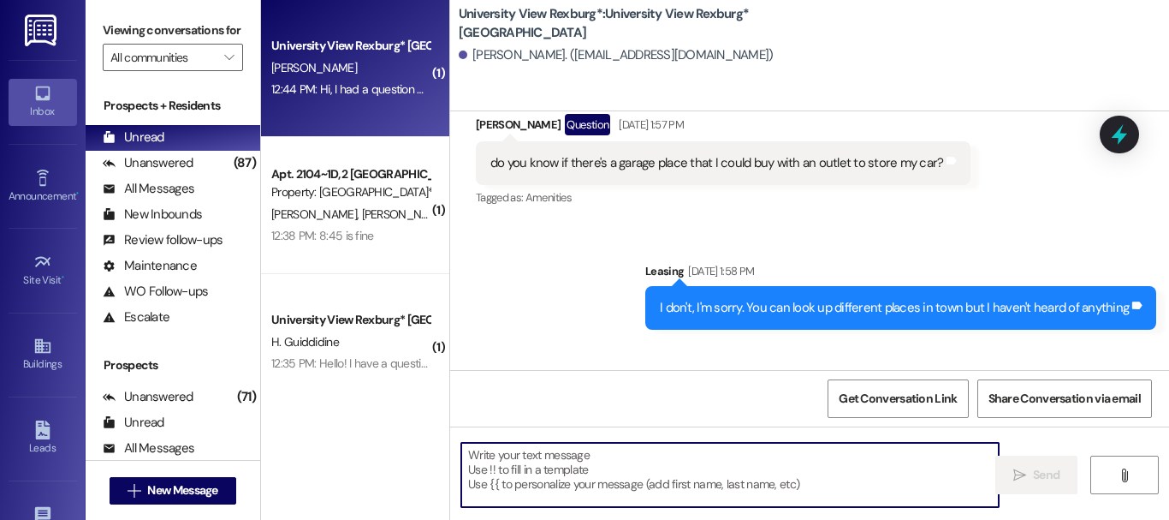
scroll to position [11556, 0]
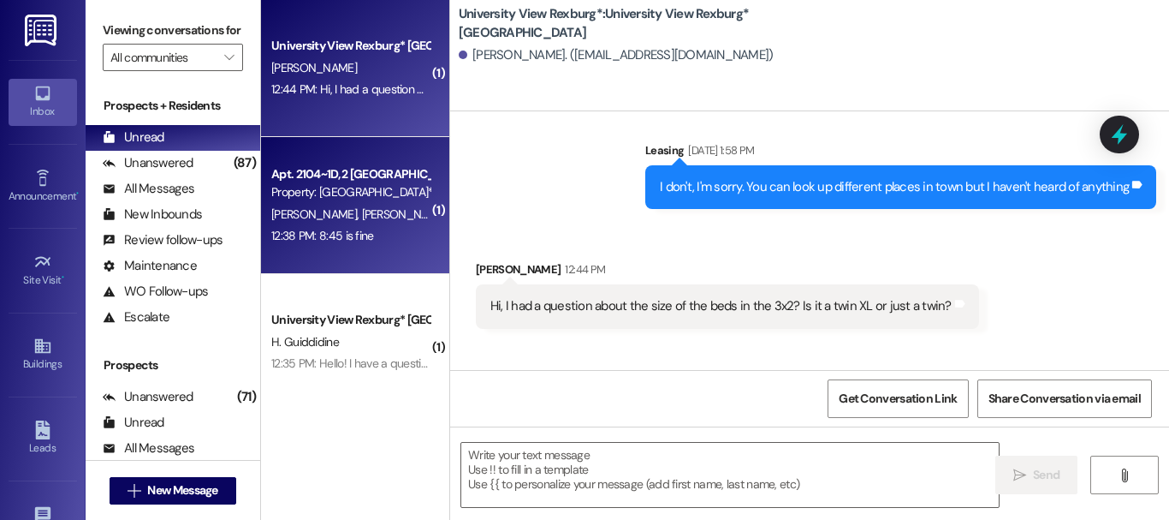
click at [342, 251] on div "Apt. 2104~1D, 2 [GEOGRAPHIC_DATA] Property: [GEOGRAPHIC_DATA]* [PERSON_NAME] [P…" at bounding box center [355, 205] width 188 height 137
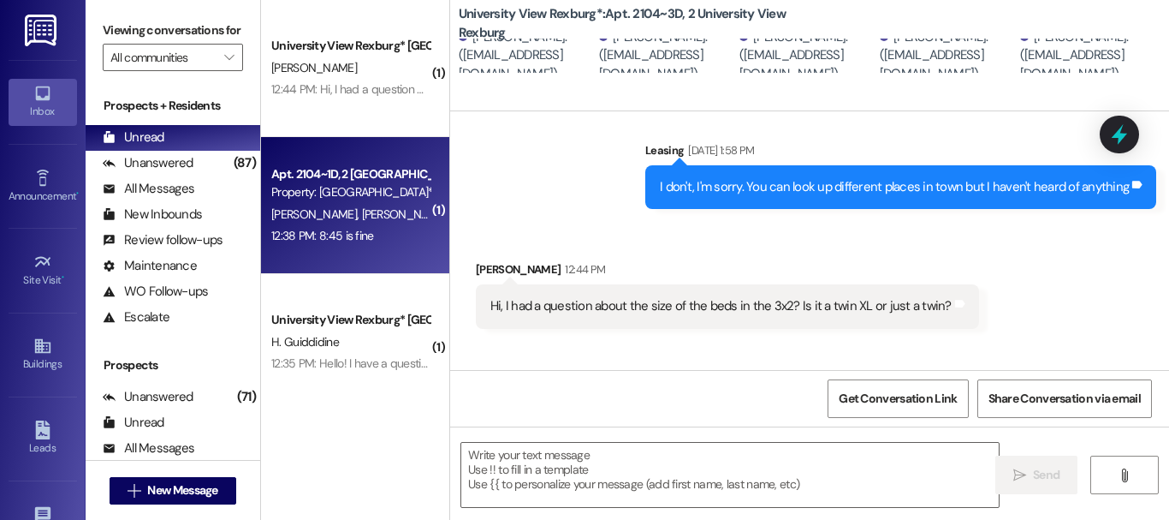
scroll to position [775, 0]
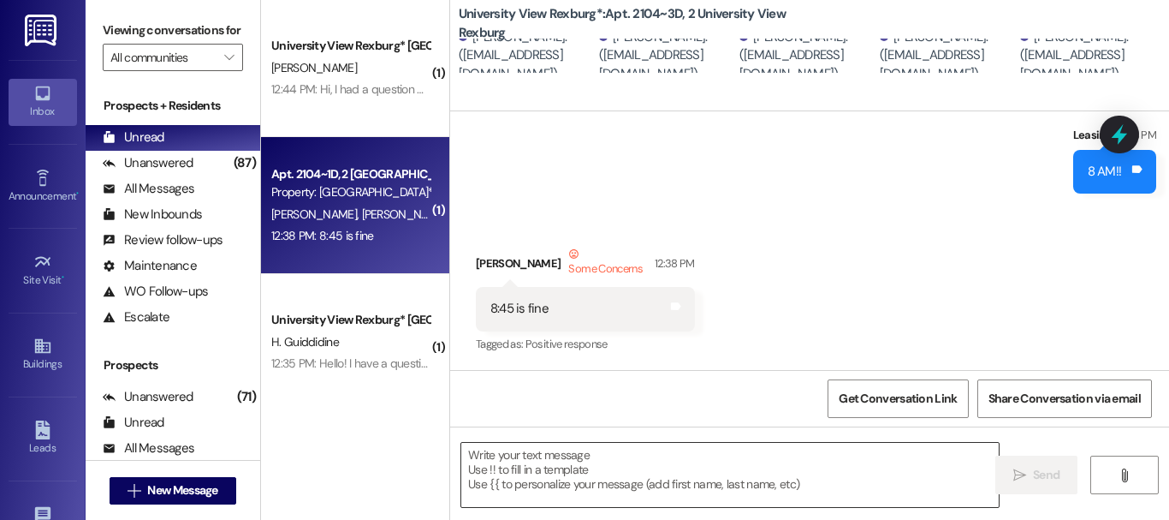
click at [599, 468] on textarea at bounding box center [729, 474] width 537 height 64
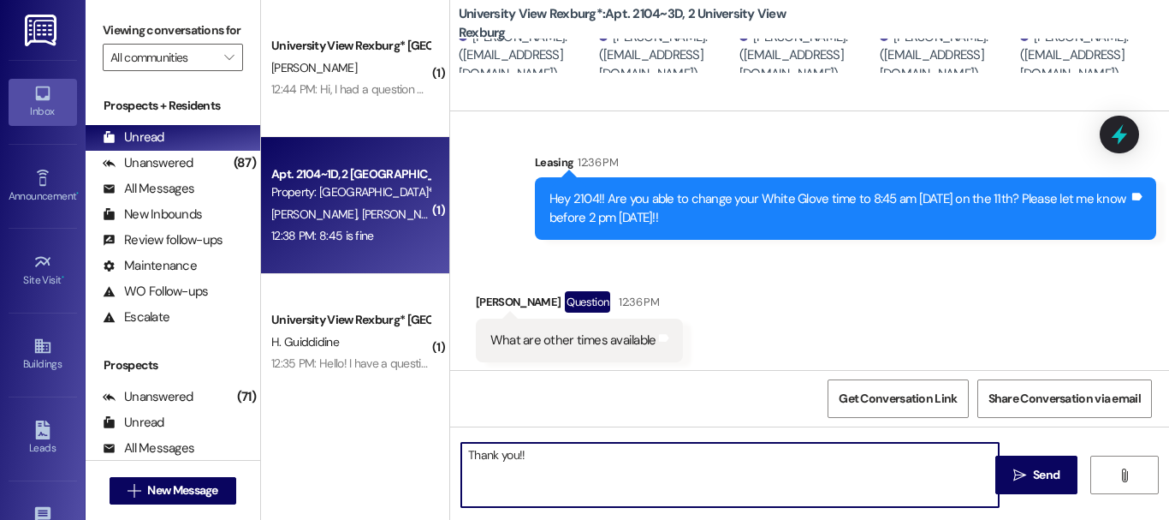
scroll to position [482, 0]
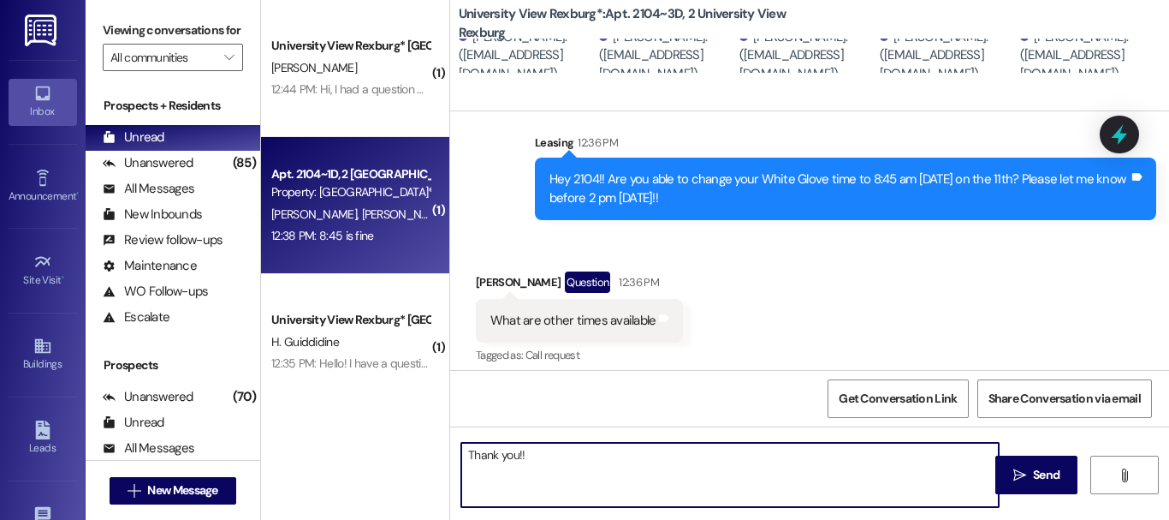
click at [604, 202] on div "Hey 2104!! Are you able to change your White Glove time to 8:45 am [DATE] on th…" at bounding box center [838, 188] width 579 height 37
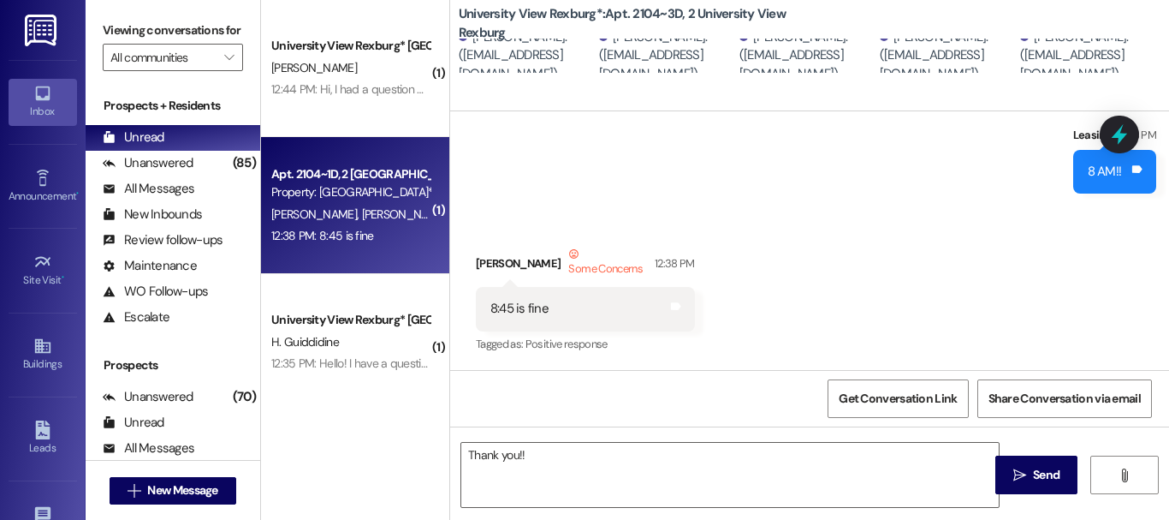
scroll to position [3, 0]
click at [546, 442] on textarea "Thank you!!" at bounding box center [729, 474] width 537 height 64
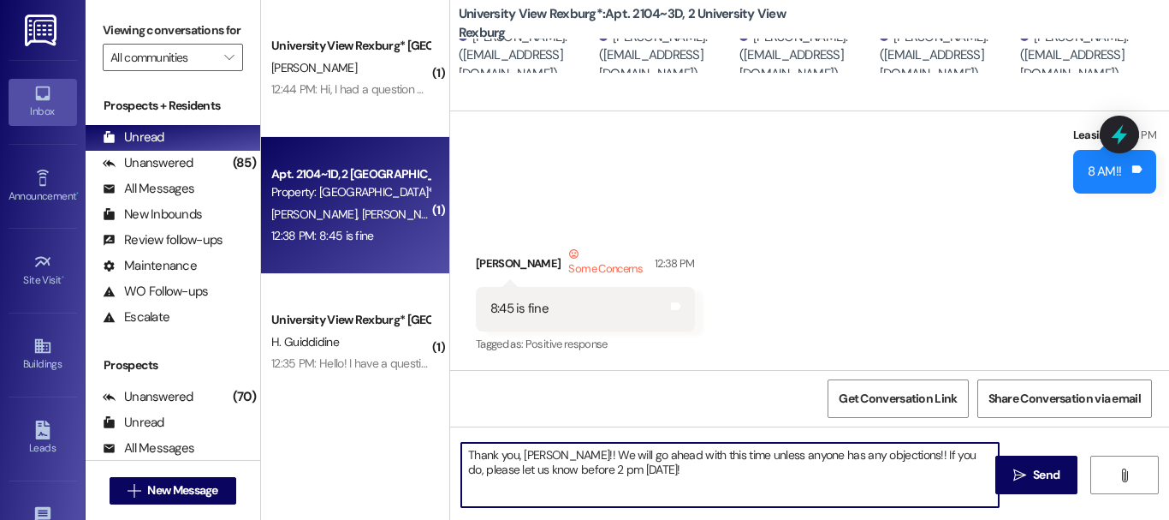
type textarea "Thank you, [PERSON_NAME]!! We will go ahead with this time unless anyone has an…"
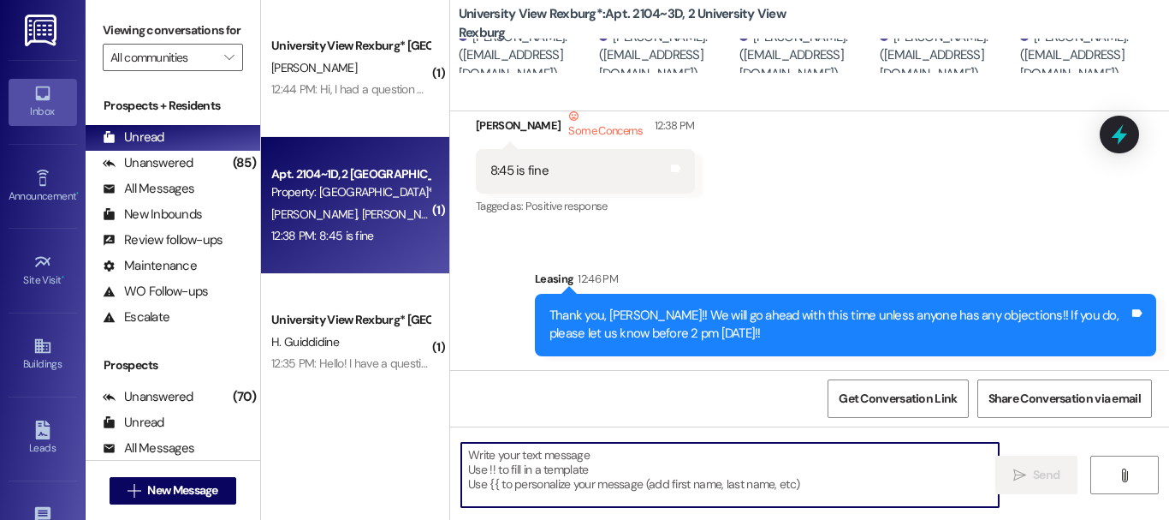
scroll to position [57, 0]
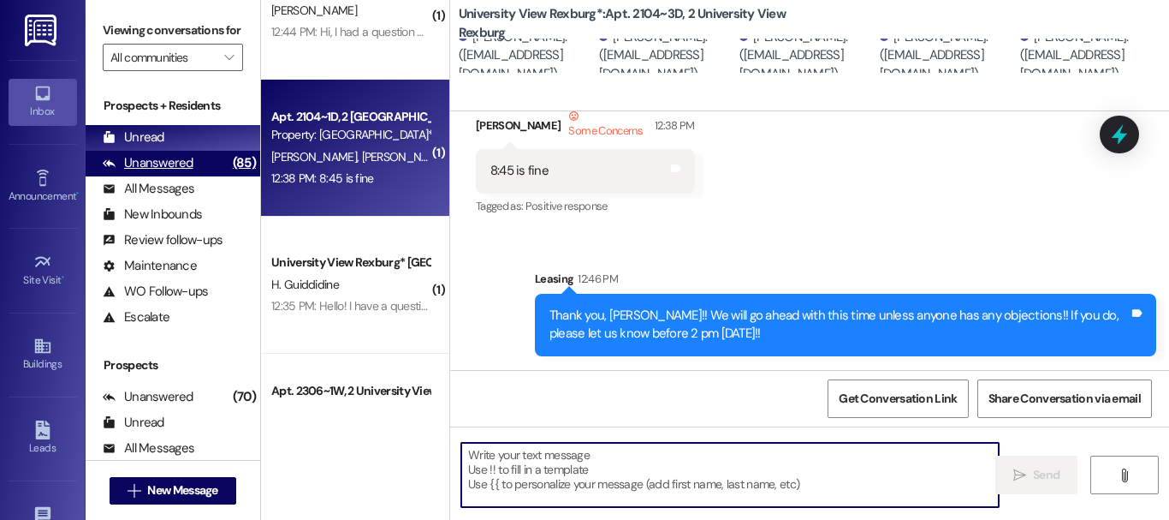
click at [158, 172] on div "Unanswered" at bounding box center [148, 163] width 91 height 18
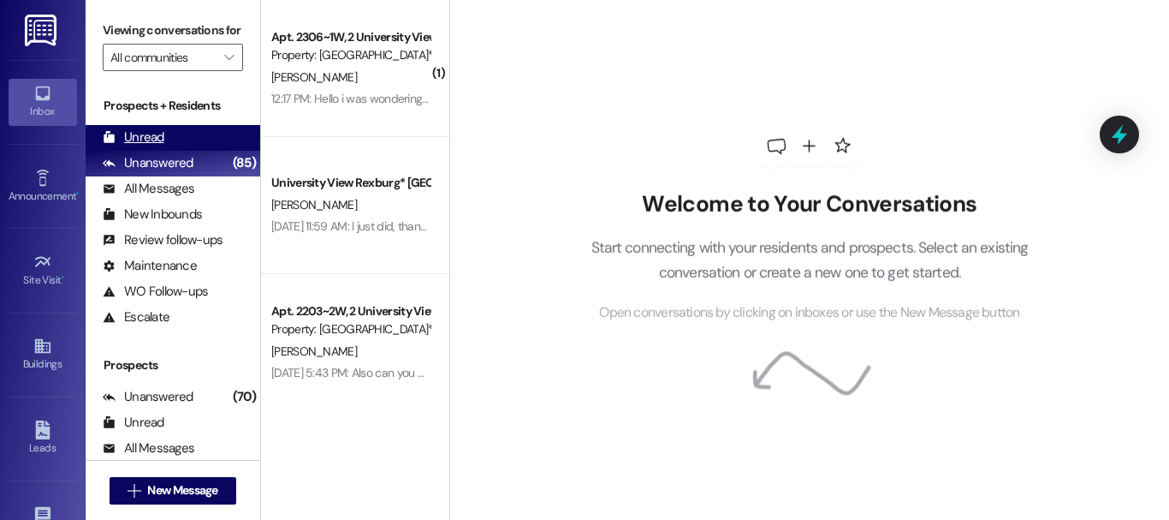
click at [143, 146] on div "Unread" at bounding box center [134, 137] width 62 height 18
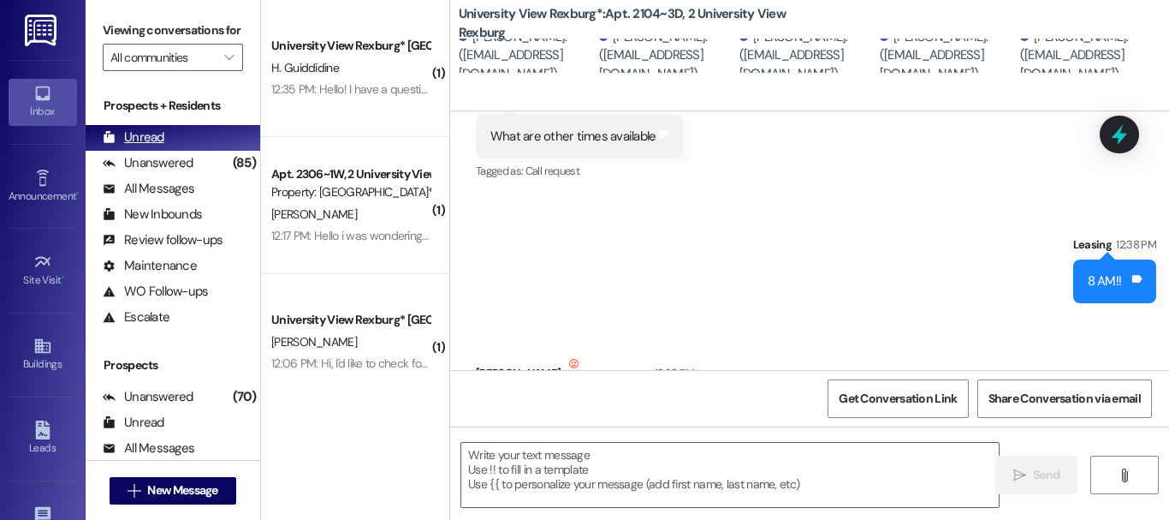
scroll to position [775, 0]
